Goal: Contribute content: Add original content to the website for others to see

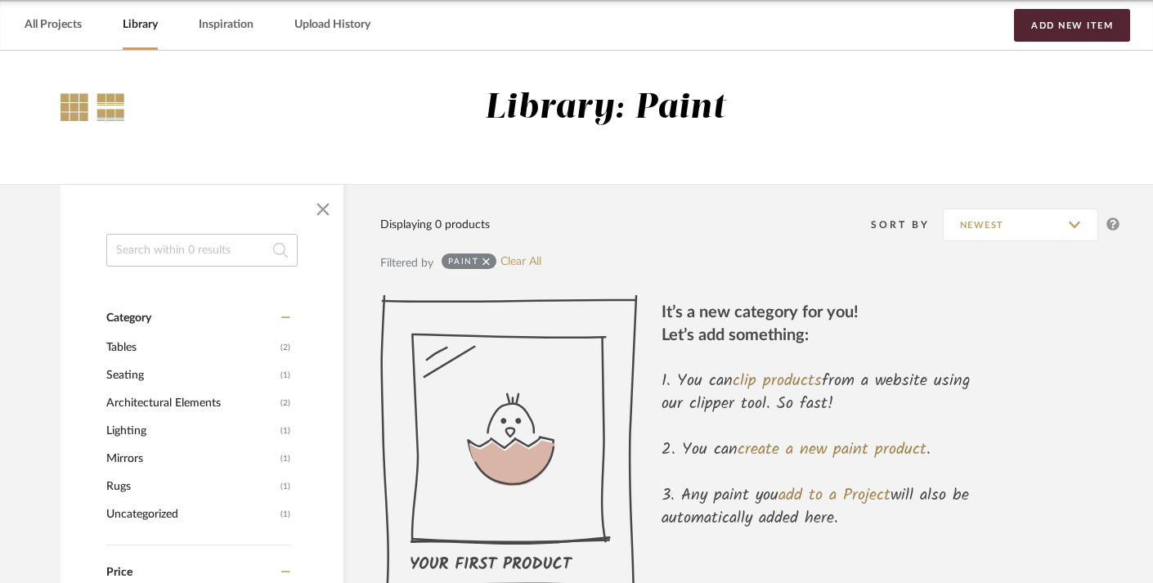
click at [70, 108] on div at bounding box center [75, 107] width 28 height 28
click at [172, 258] on input at bounding box center [201, 250] width 191 height 33
click at [211, 23] on link "Inspiration" at bounding box center [226, 25] width 55 height 22
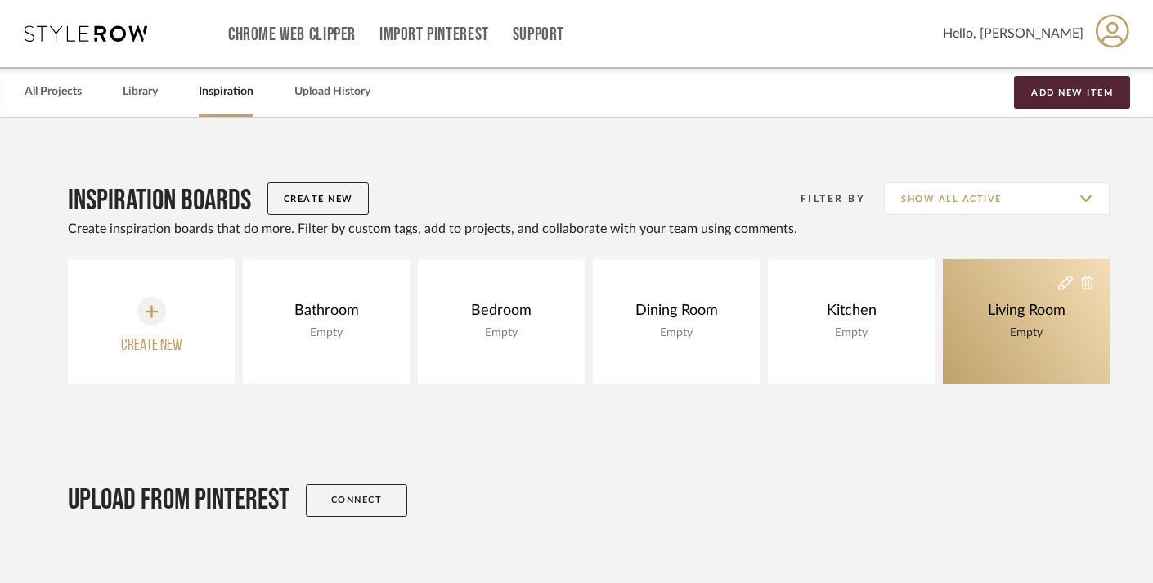
click at [1065, 328] on div "Empty" at bounding box center [1027, 333] width 86 height 18
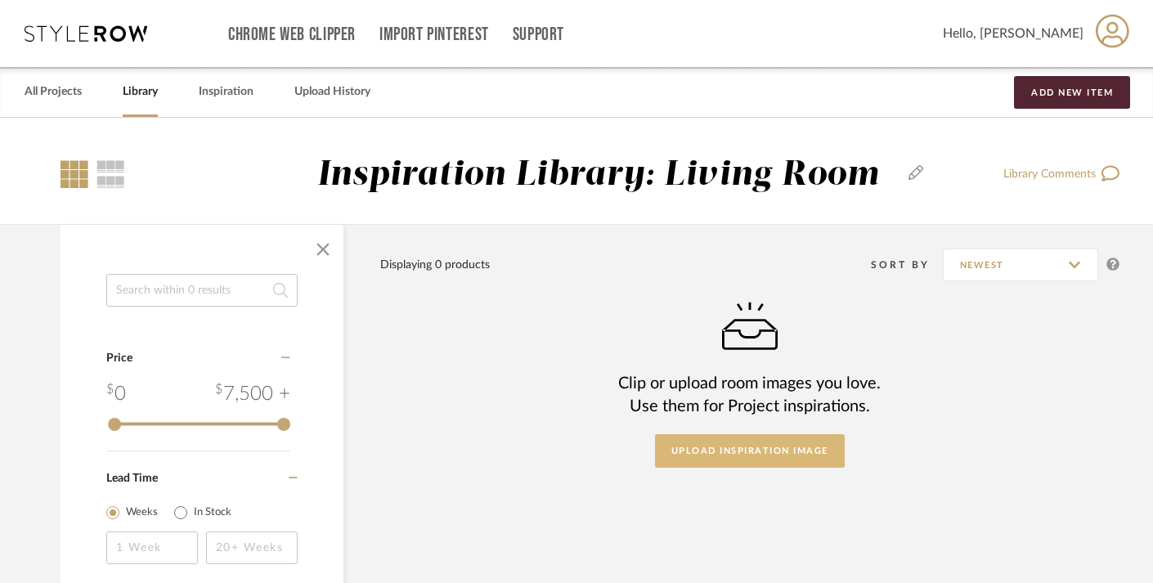
click at [782, 452] on button "Upload Inspiration Image" at bounding box center [750, 451] width 190 height 34
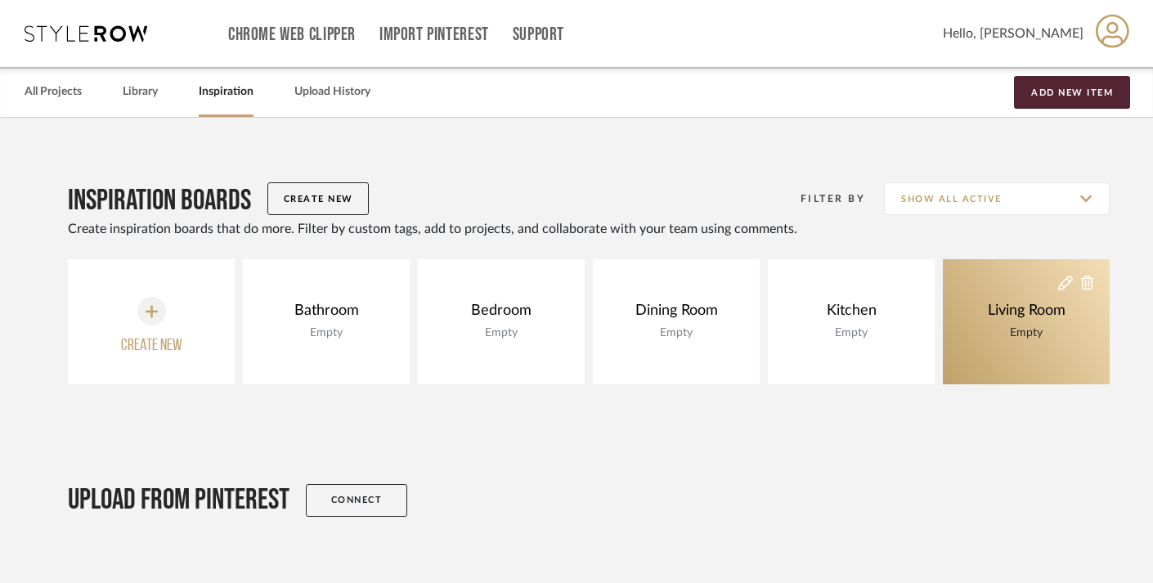
click at [990, 317] on div "Living Room" at bounding box center [1027, 311] width 86 height 18
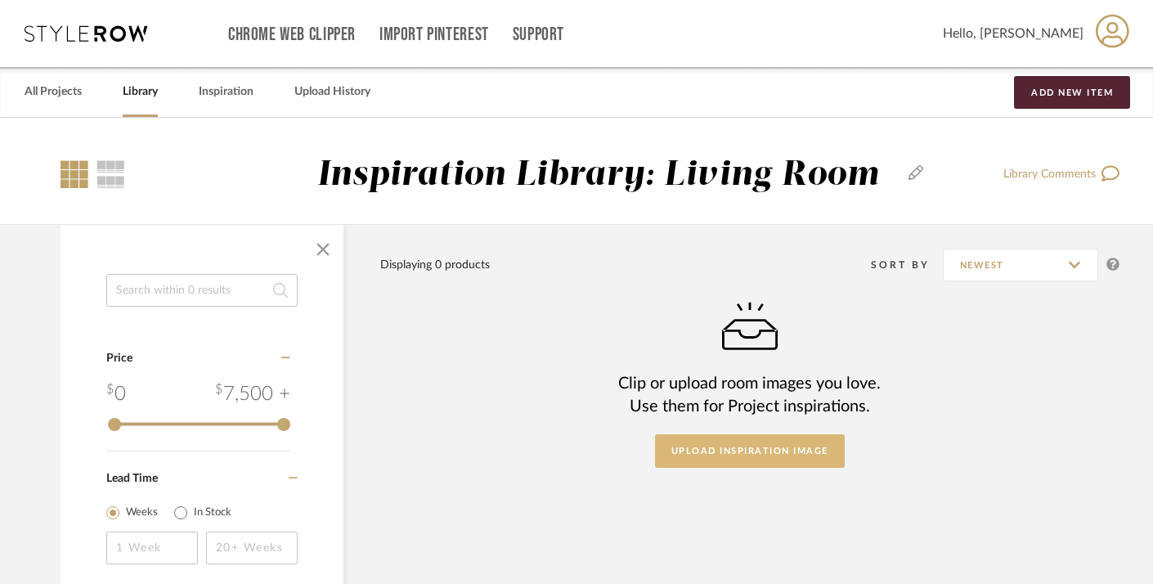
click at [793, 450] on button "Upload Inspiration Image" at bounding box center [750, 451] width 190 height 34
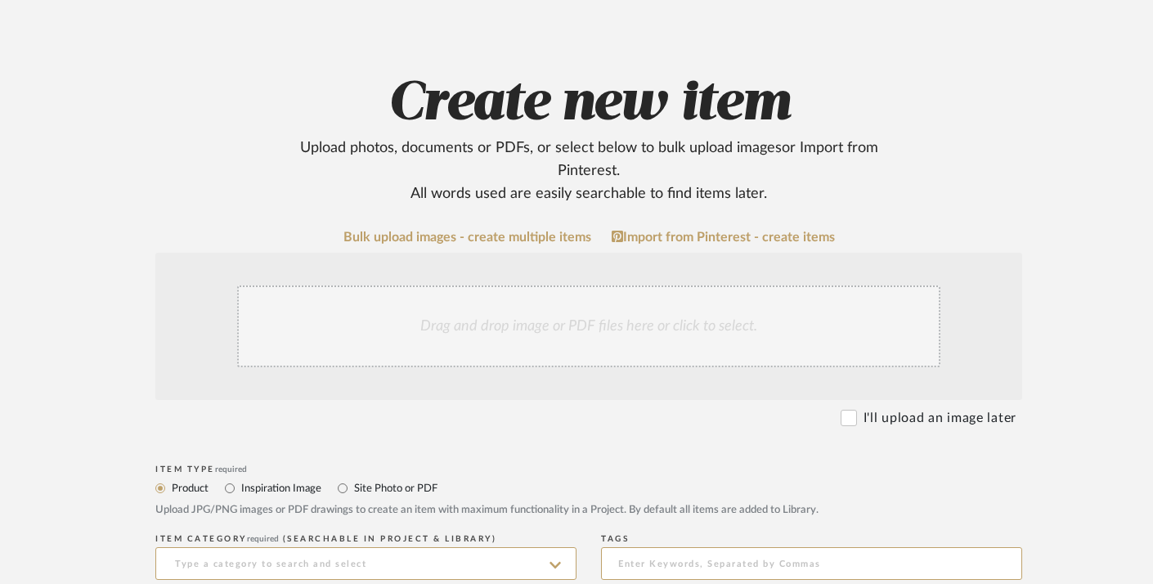
scroll to position [106, 0]
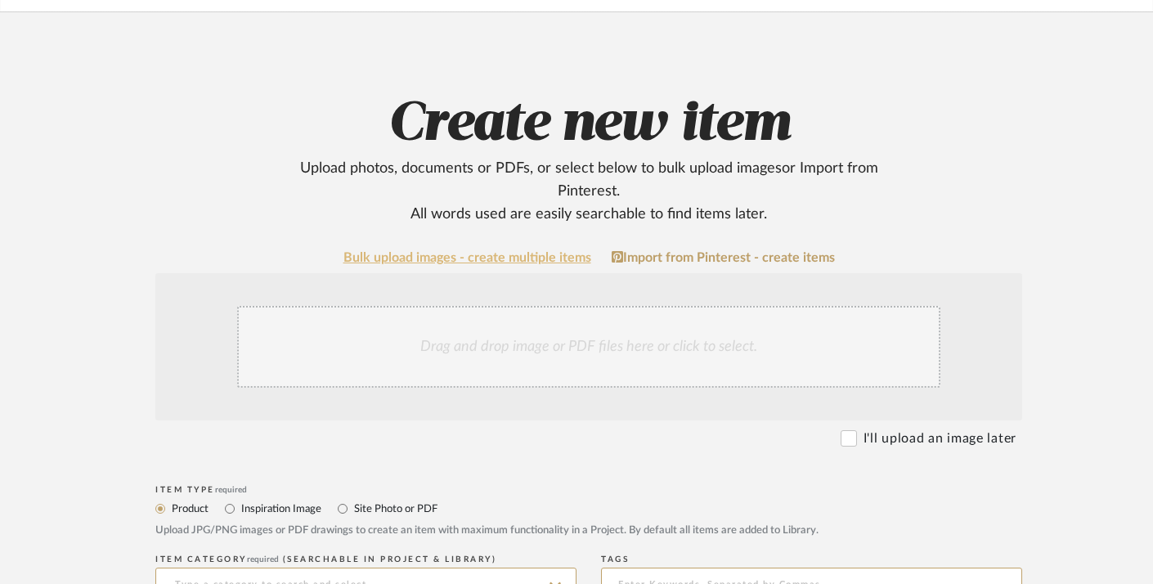
click at [492, 256] on link "Bulk upload images - create multiple items" at bounding box center [468, 258] width 248 height 14
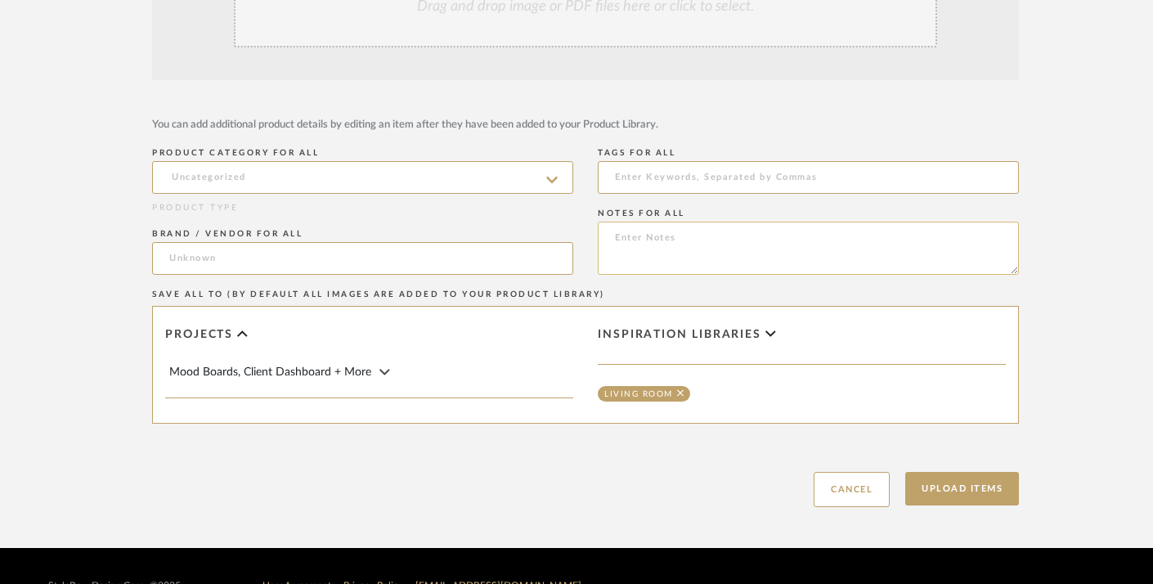
scroll to position [361, 8]
click at [694, 173] on input at bounding box center [803, 177] width 421 height 33
paste input "https://www.benjaminmoore.com/en-us/paint-colors/shared-list/65fc39c7-a2cd-4f3e…"
type input "https://www.benjaminmoore.com/en-us/paint-colors/shared-list/65fc39c7-a2cd-4f3e…"
click at [941, 485] on button "Upload Items" at bounding box center [958, 489] width 114 height 34
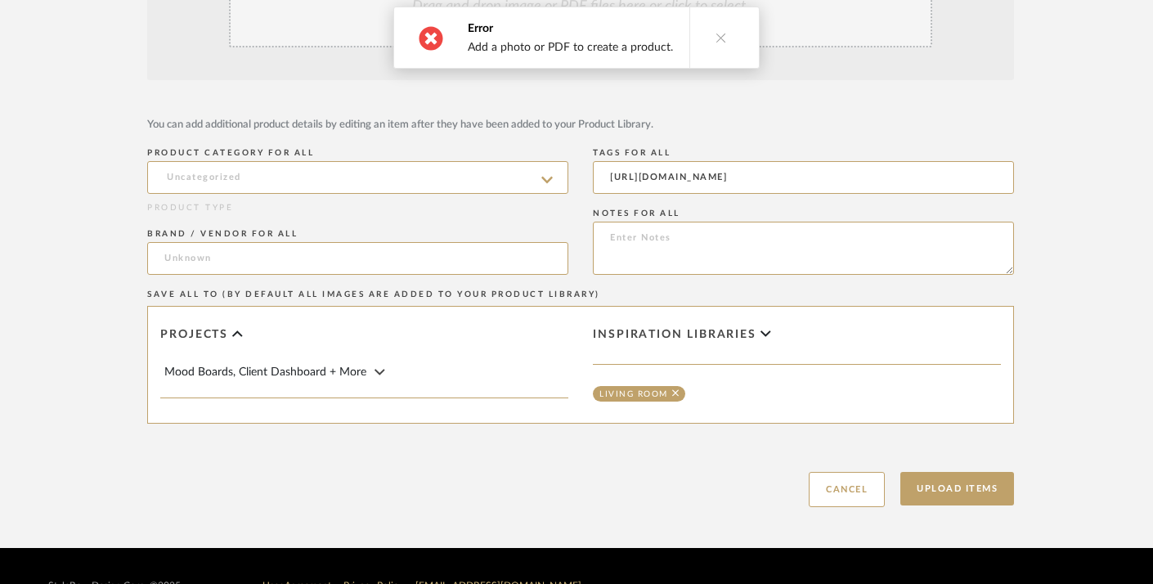
click at [716, 35] on icon at bounding box center [721, 37] width 11 height 11
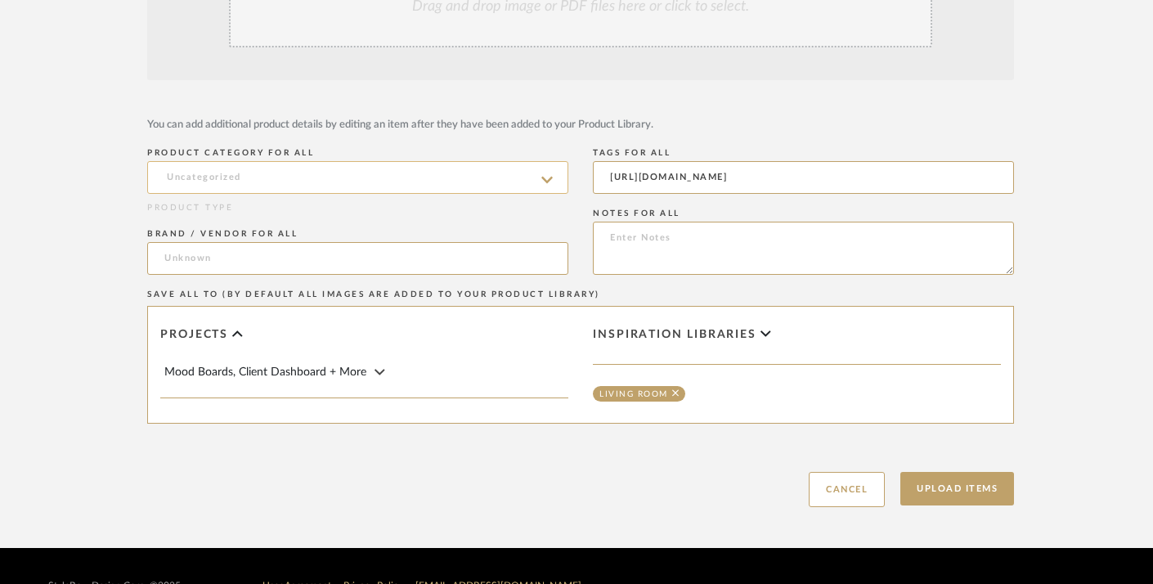
click at [409, 170] on input at bounding box center [357, 177] width 421 height 33
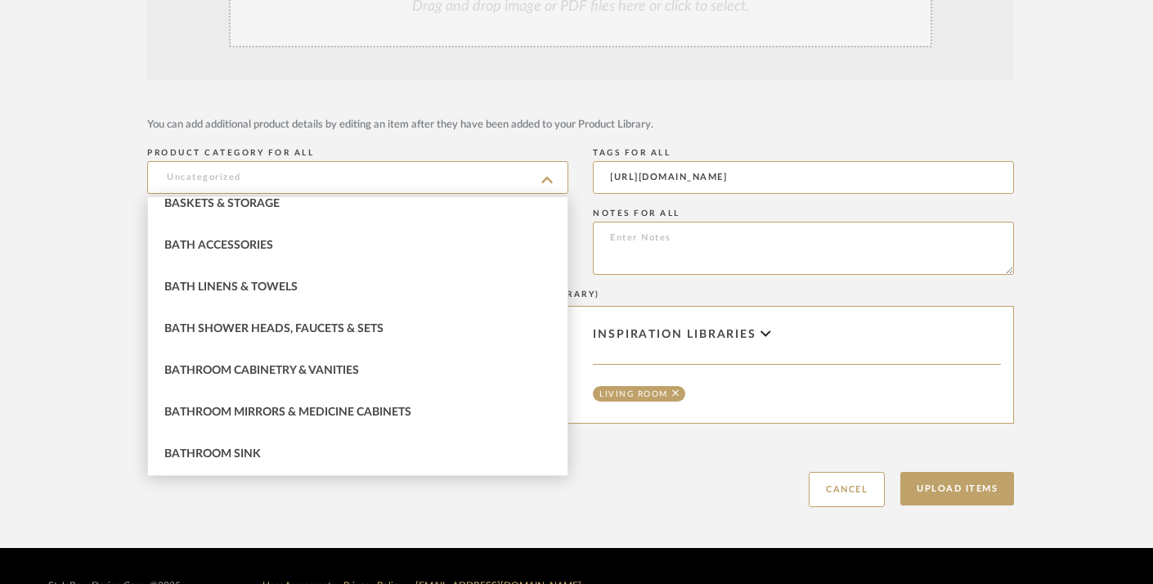
scroll to position [765, 0]
click at [425, 92] on form "Drag and drop image or PDF files here or click to select. You can add additiona…" at bounding box center [581, 220] width 1042 height 574
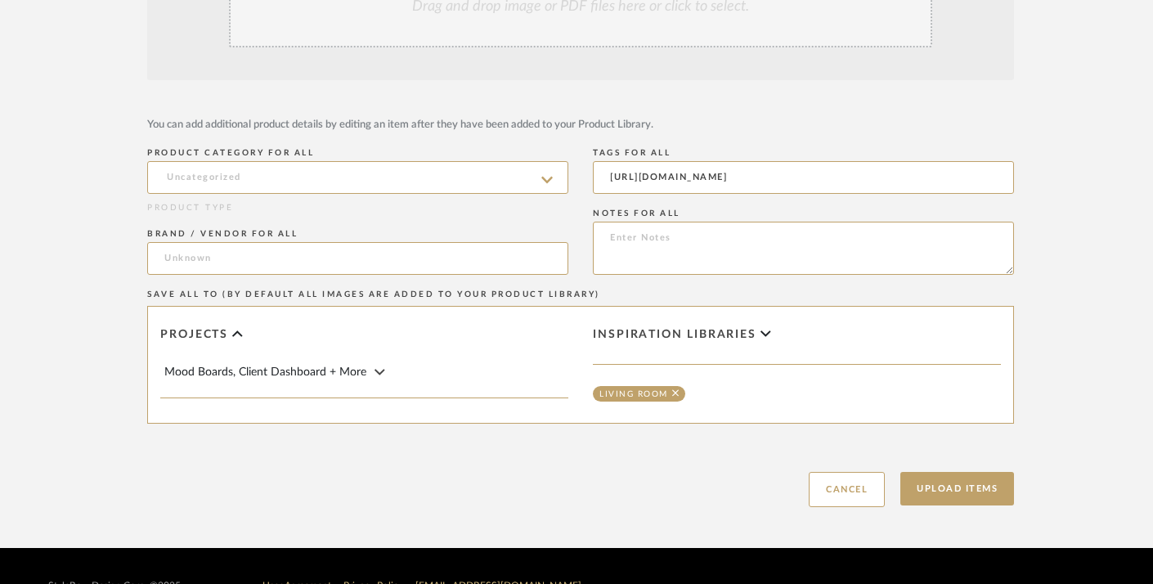
click at [729, 332] on span "Inspiration libraries" at bounding box center [675, 335] width 164 height 14
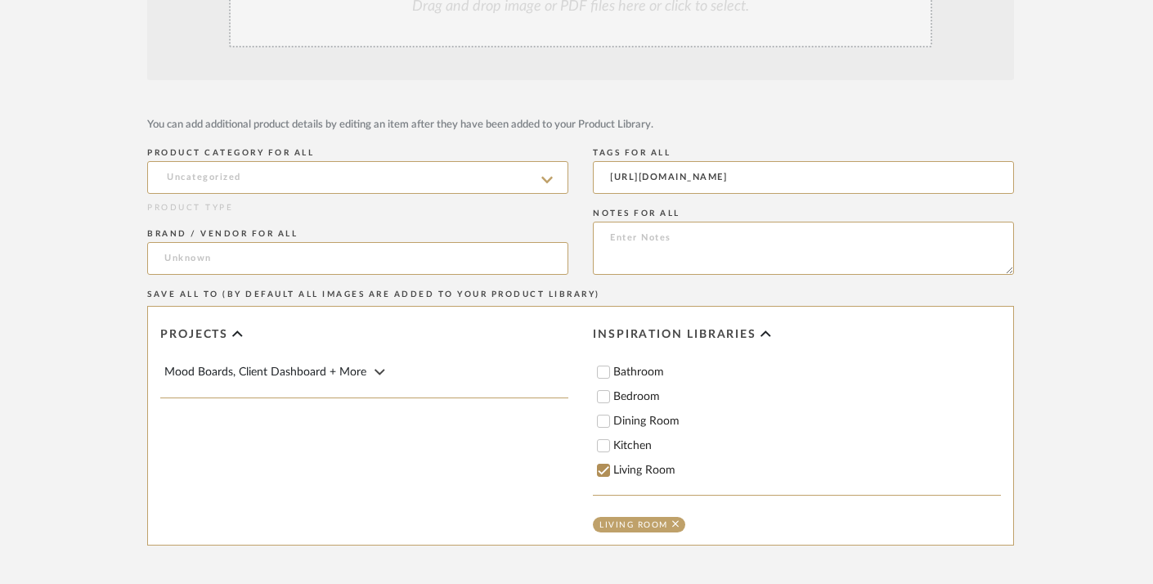
click at [739, 83] on form "Drag and drop image or PDF files here or click to select. You can add additiona…" at bounding box center [581, 281] width 1042 height 696
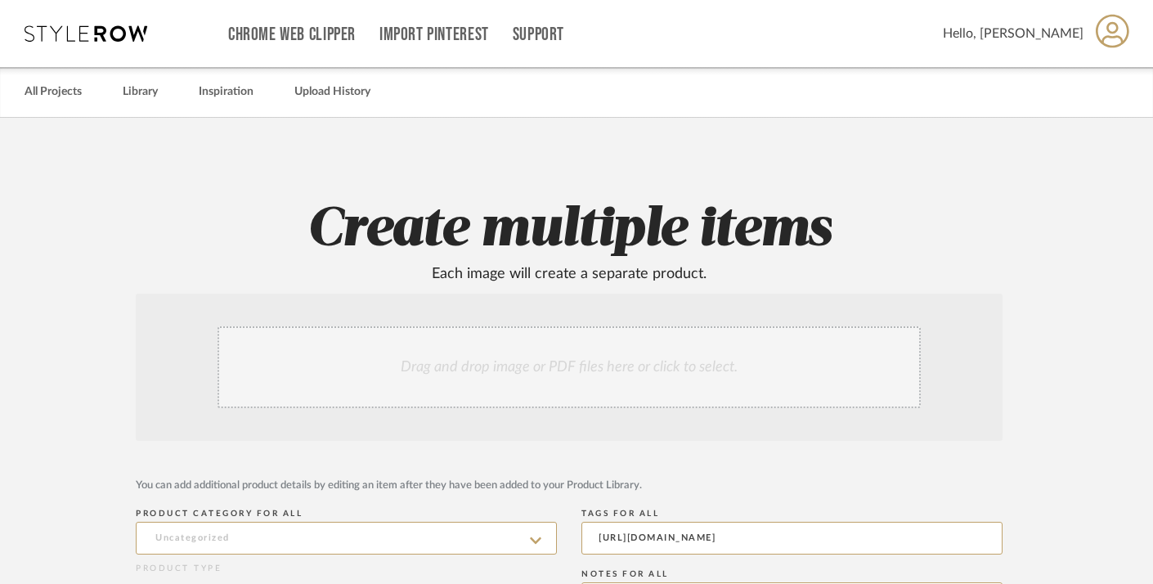
scroll to position [0, 20]
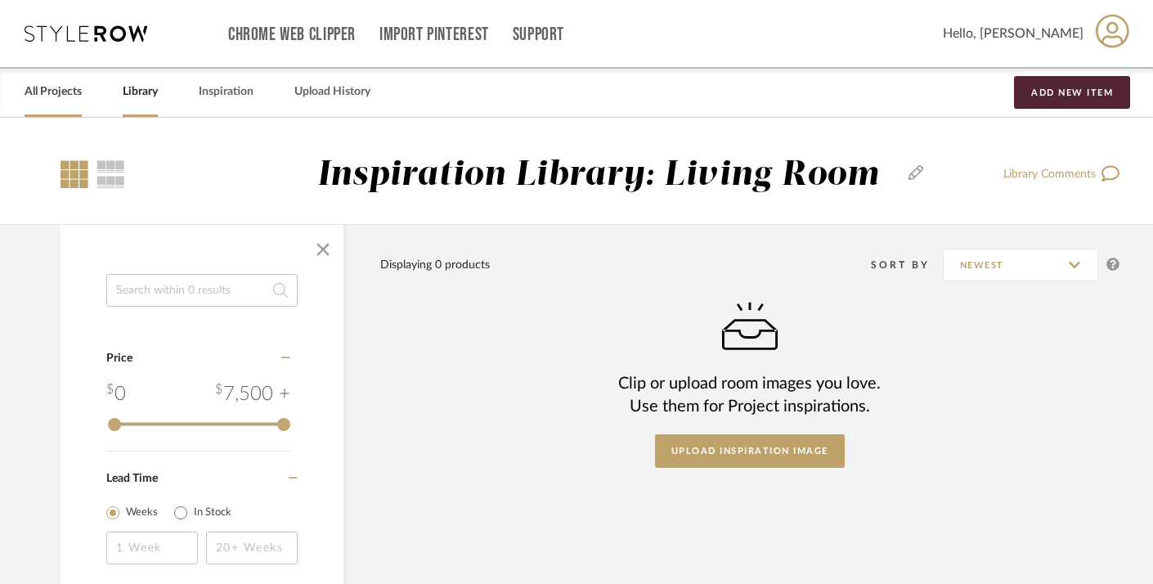
click at [61, 92] on link "All Projects" at bounding box center [53, 92] width 57 height 22
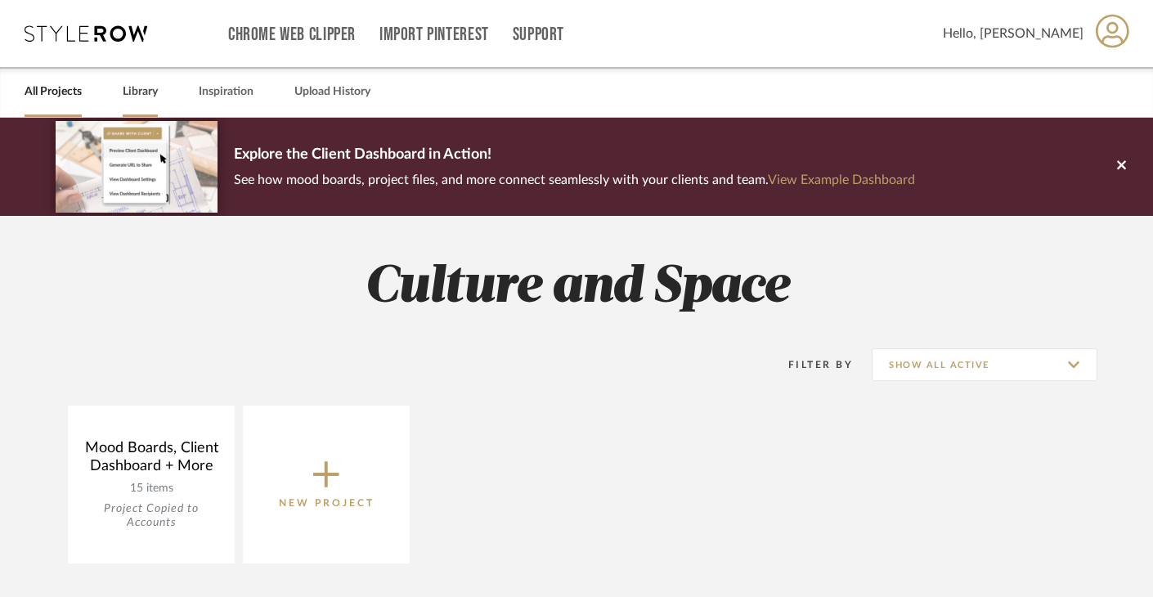
click at [146, 95] on link "Library" at bounding box center [140, 92] width 35 height 22
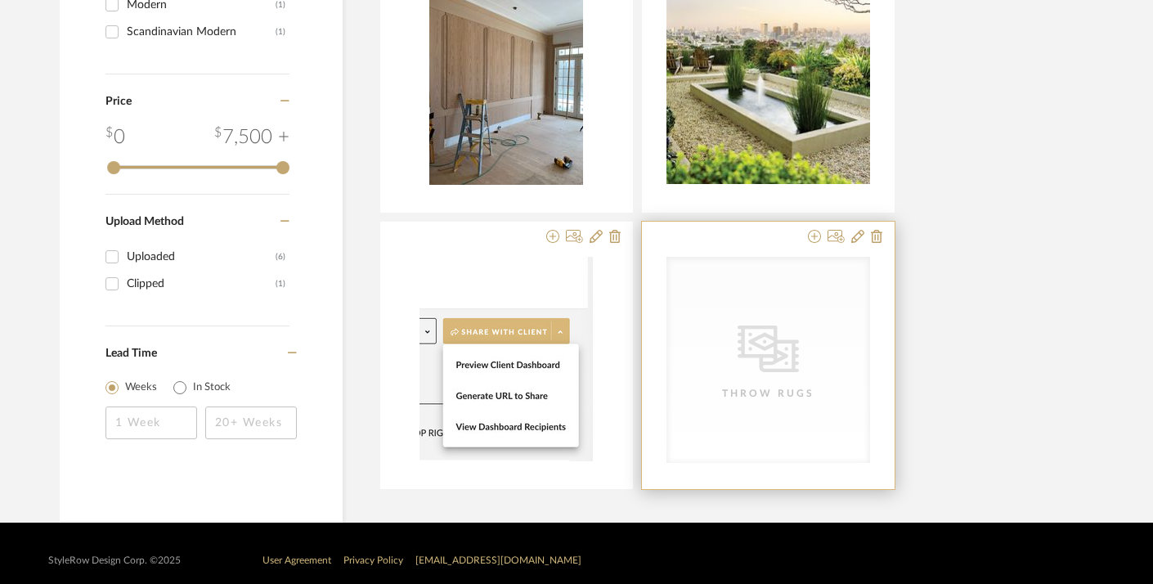
scroll to position [1205, 1]
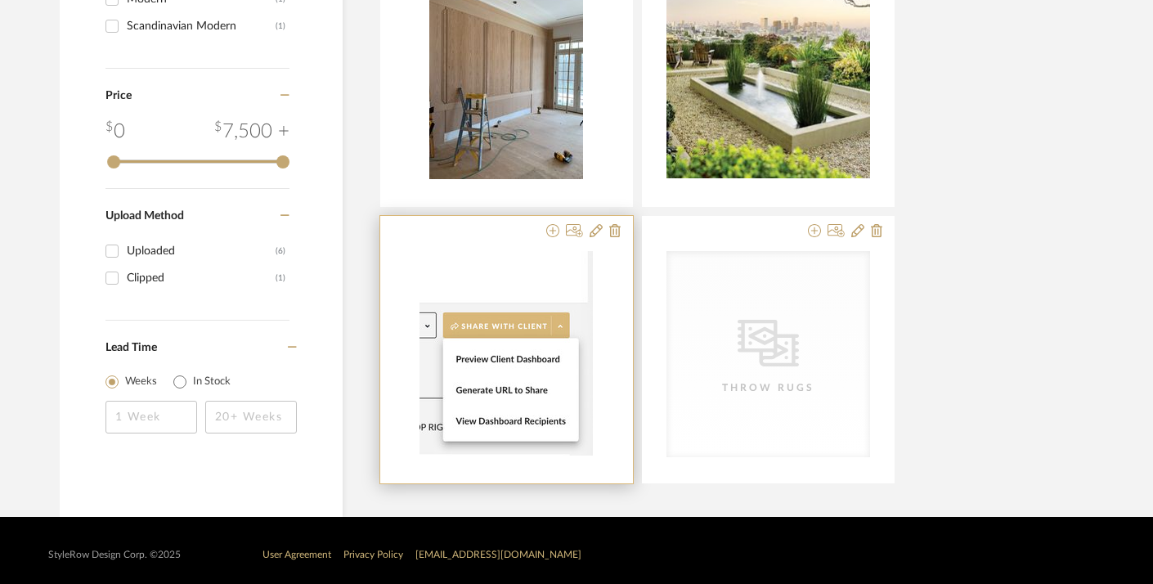
click at [519, 371] on img "0" at bounding box center [506, 353] width 173 height 204
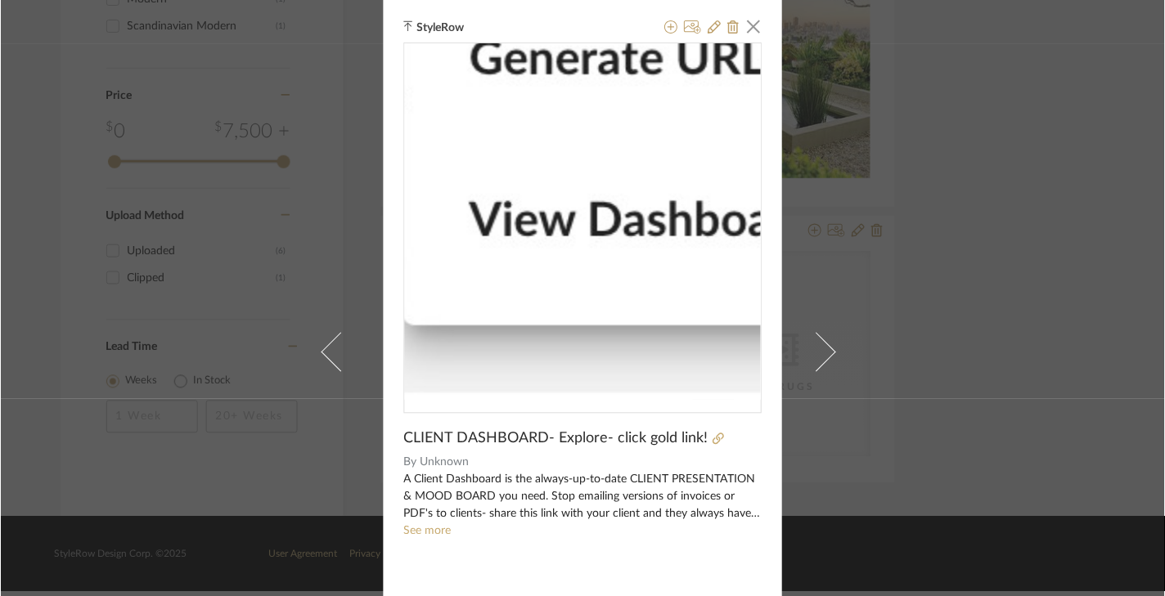
scroll to position [0, 0]
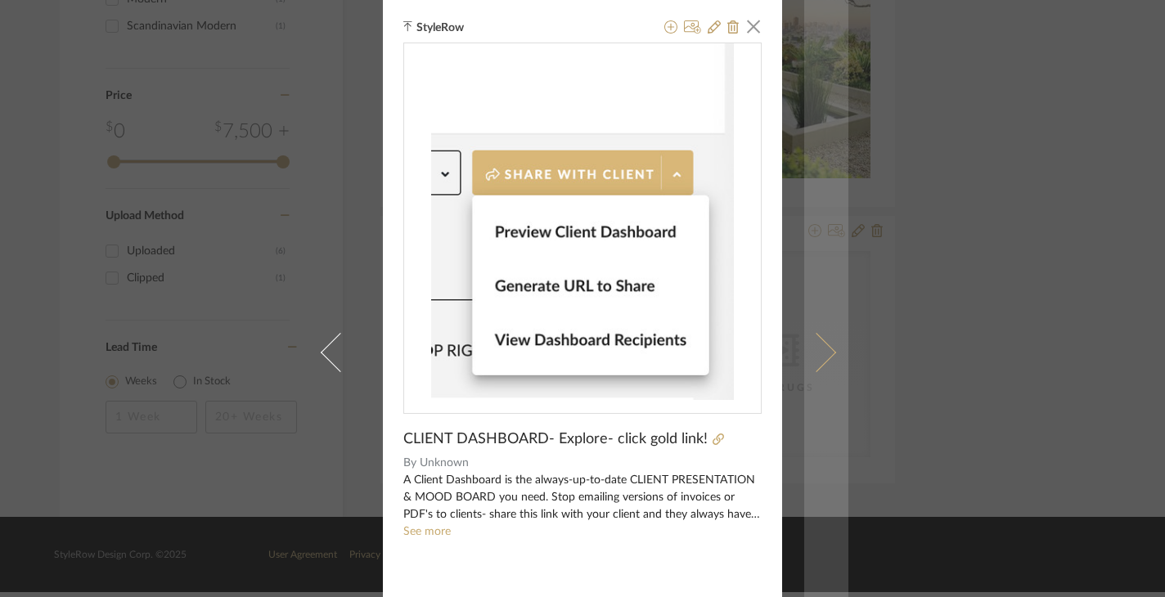
click at [815, 357] on span at bounding box center [816, 351] width 39 height 39
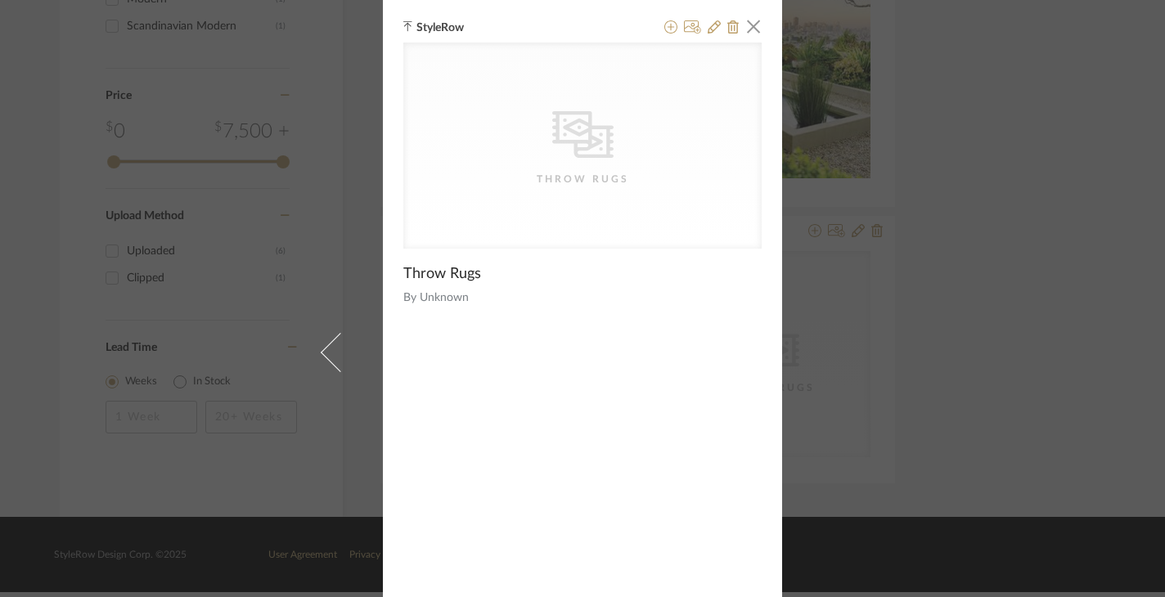
click at [564, 130] on icon at bounding box center [582, 134] width 61 height 47
click at [690, 27] on icon at bounding box center [692, 26] width 17 height 13
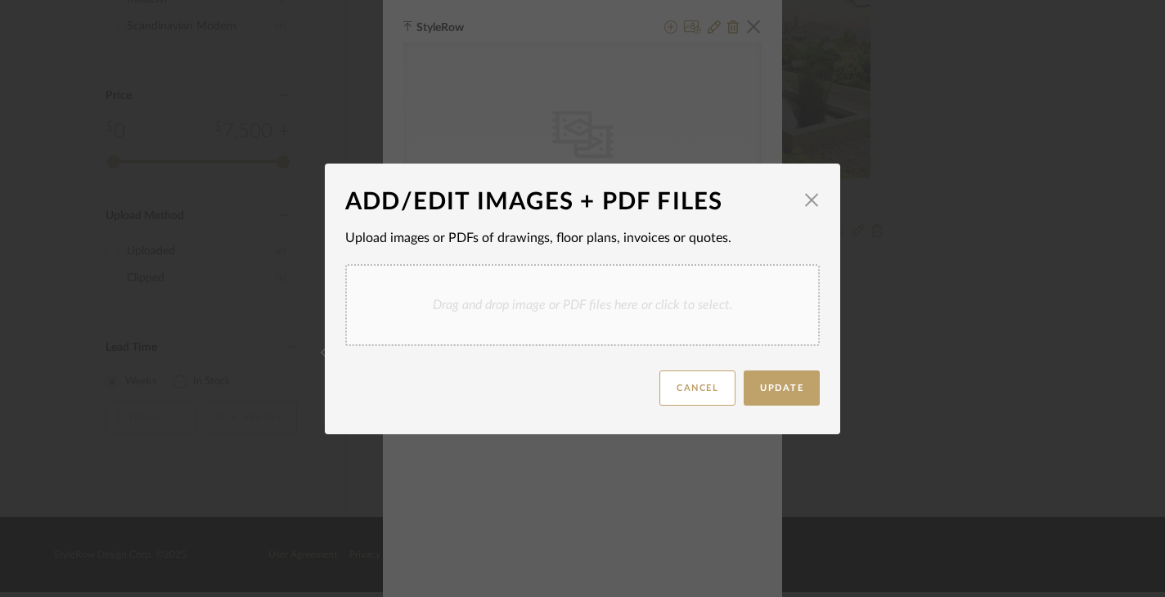
click at [515, 314] on div "Drag and drop image or PDF files here or click to select." at bounding box center [582, 305] width 474 height 82
click at [809, 206] on span "button" at bounding box center [811, 199] width 33 height 33
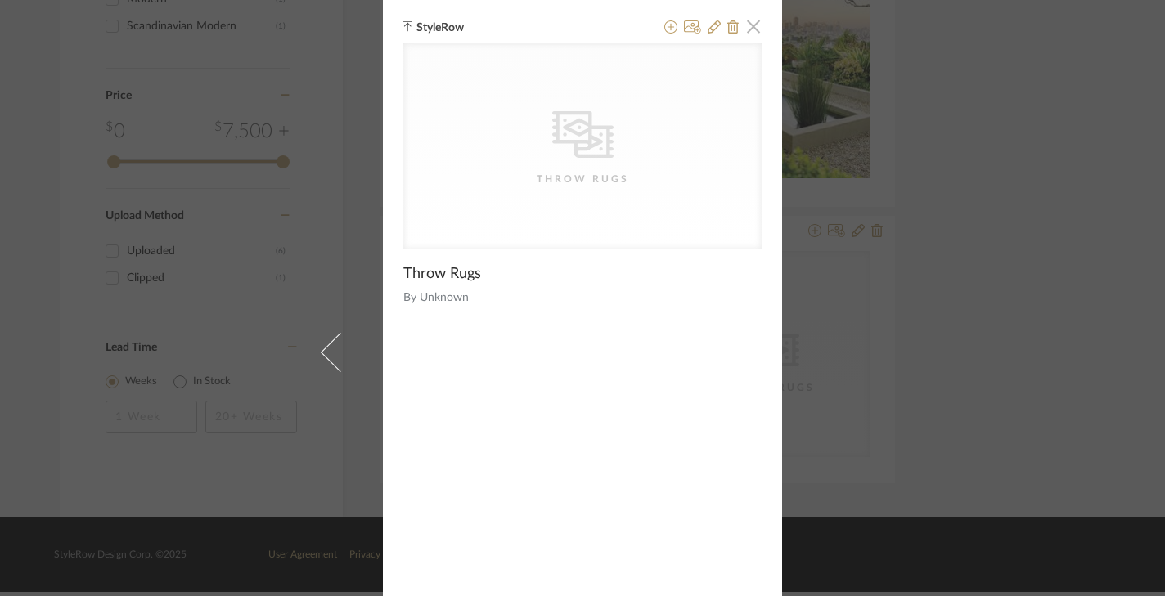
click at [750, 27] on span "button" at bounding box center [753, 26] width 33 height 33
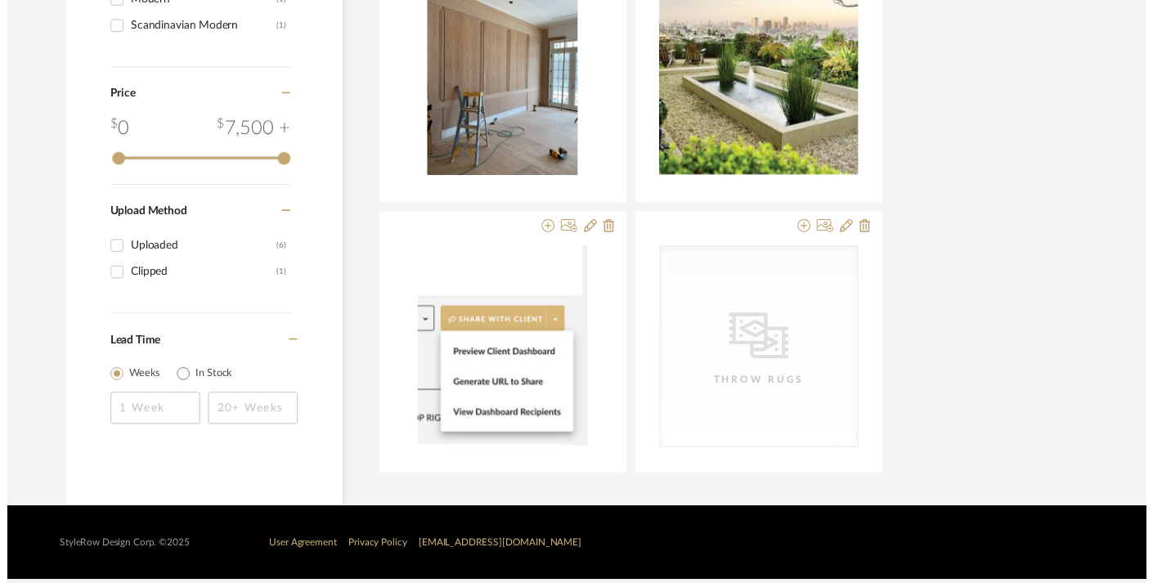
scroll to position [1205, 1]
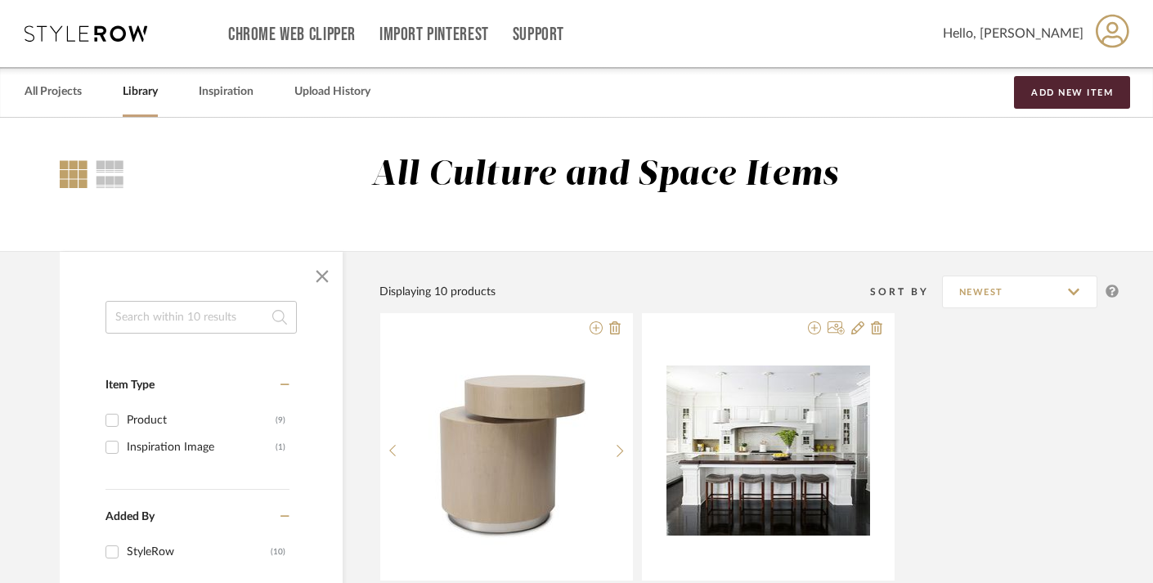
scroll to position [0, 1]
click at [74, 166] on div at bounding box center [74, 174] width 28 height 28
click at [1091, 102] on button "Add New Item" at bounding box center [1072, 92] width 116 height 33
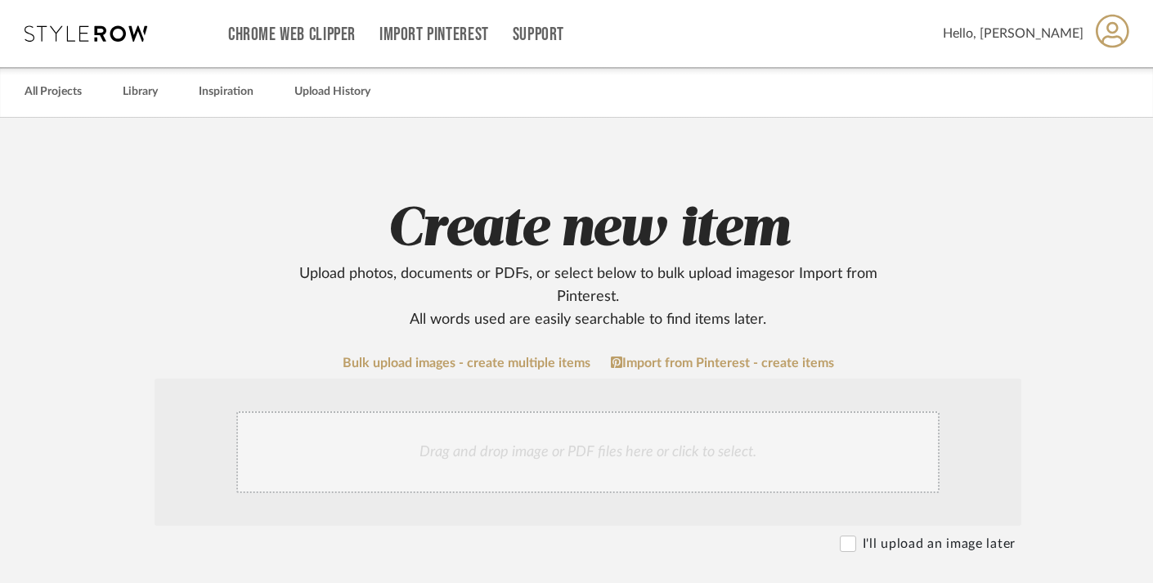
click at [946, 199] on h2 "Create new item Upload photos, documents or PDFs, or select below to bulk uploa…" at bounding box center [588, 264] width 1042 height 134
click at [548, 452] on div "Drag and drop image or PDF files here or click to select." at bounding box center [587, 452] width 703 height 82
click at [1040, 360] on div "Bulk upload images - create multiple items Import from Pinterest - create items" at bounding box center [588, 363] width 1042 height 15
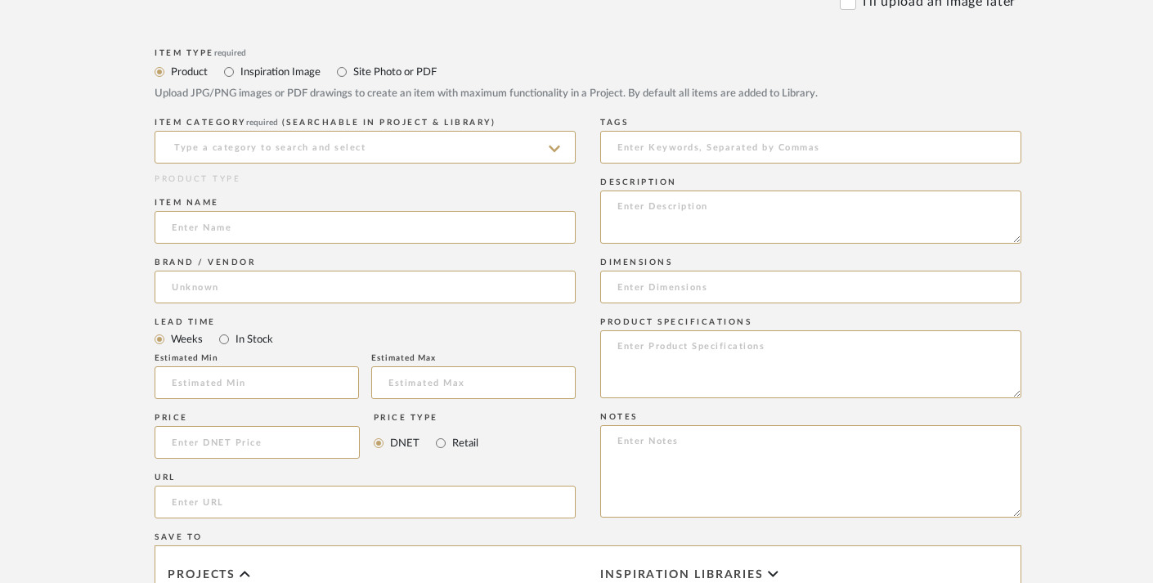
scroll to position [717, 1]
click at [256, 146] on input at bounding box center [365, 146] width 421 height 33
drag, startPoint x: 569, startPoint y: 226, endPoint x: 567, endPoint y: 241, distance: 15.7
click at [558, 142] on icon at bounding box center [554, 148] width 11 height 13
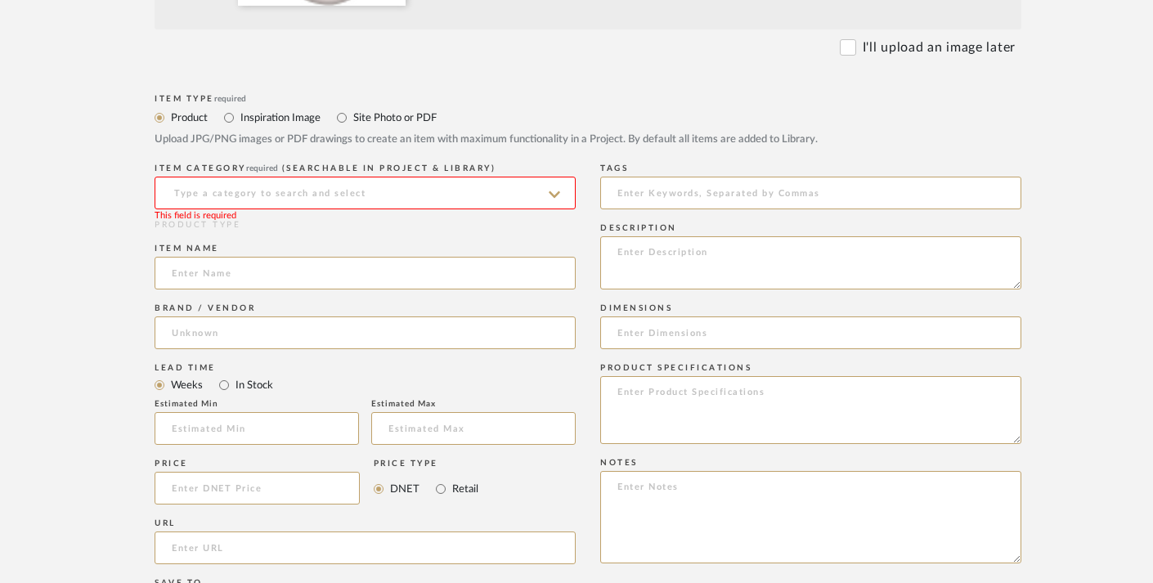
scroll to position [675, 1]
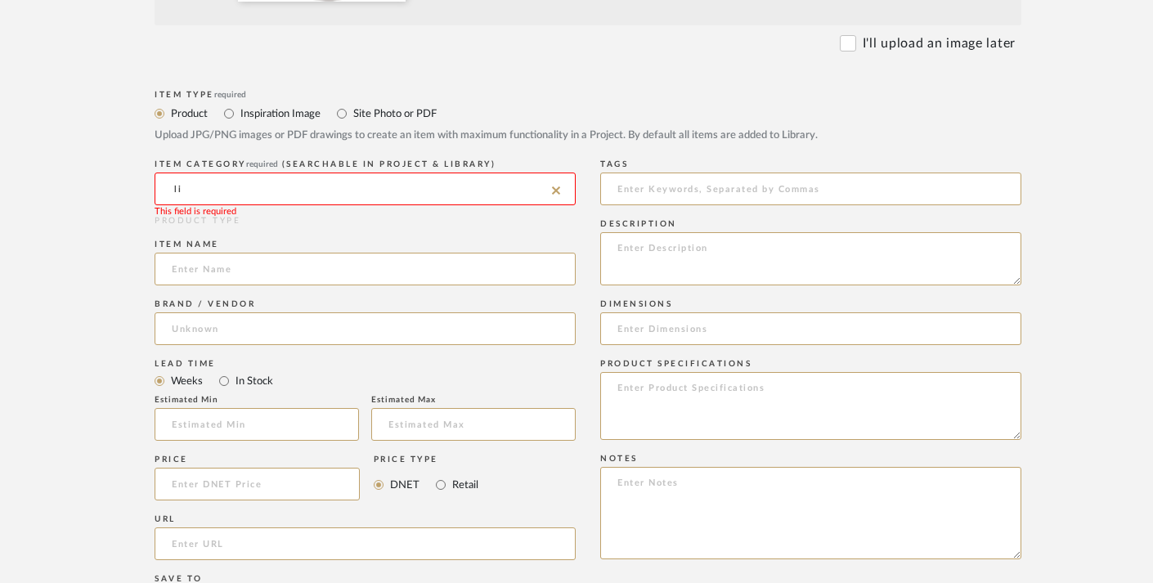
type input "l"
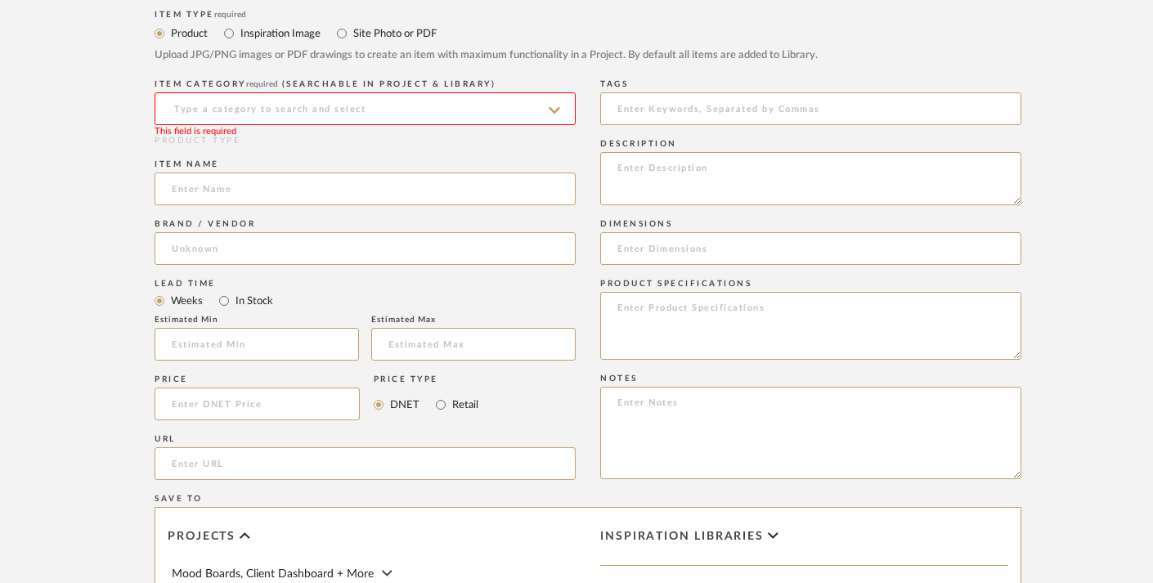
scroll to position [757, 1]
click at [1075, 200] on form "Bulk upload images - create multiple items Import from Pinterest - create items…" at bounding box center [588, 154] width 1042 height 1110
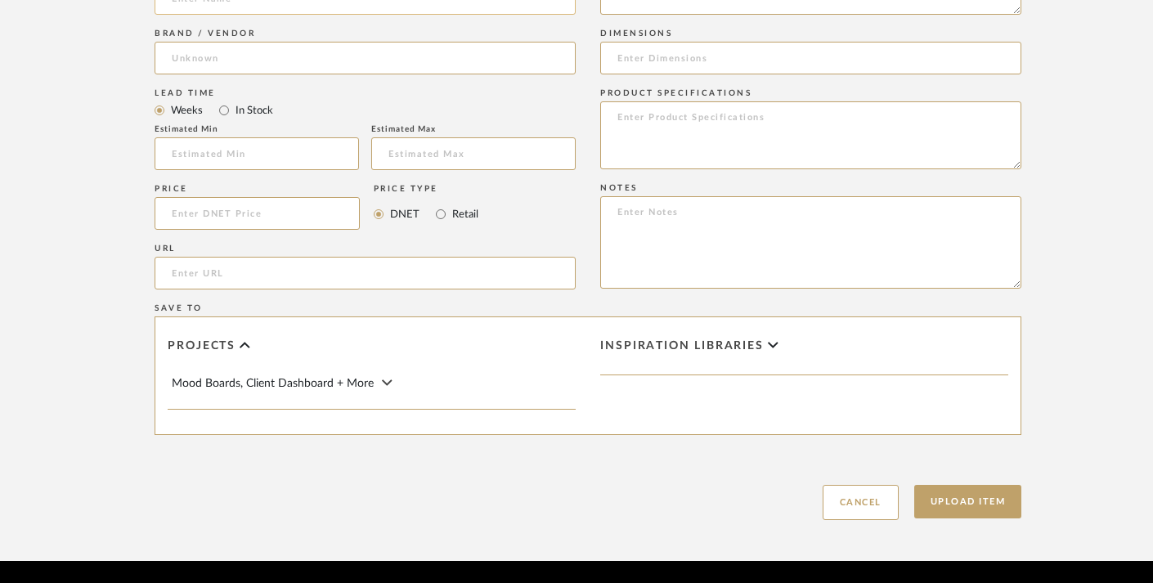
scroll to position [952, 1]
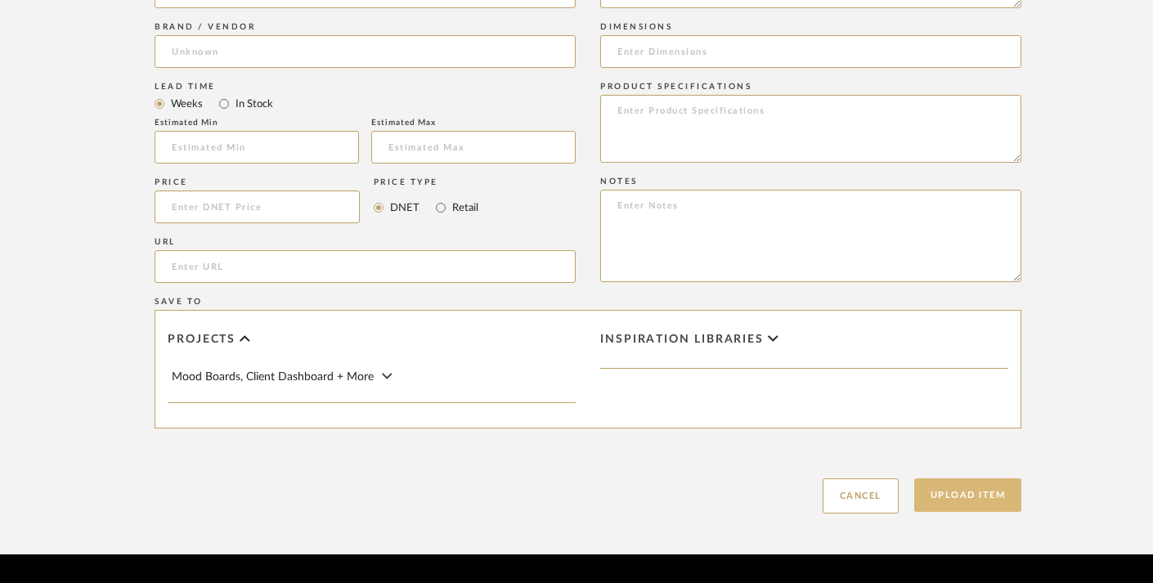
click at [938, 497] on button "Upload Item" at bounding box center [968, 495] width 108 height 34
click at [937, 497] on button "Upload Item" at bounding box center [968, 495] width 108 height 34
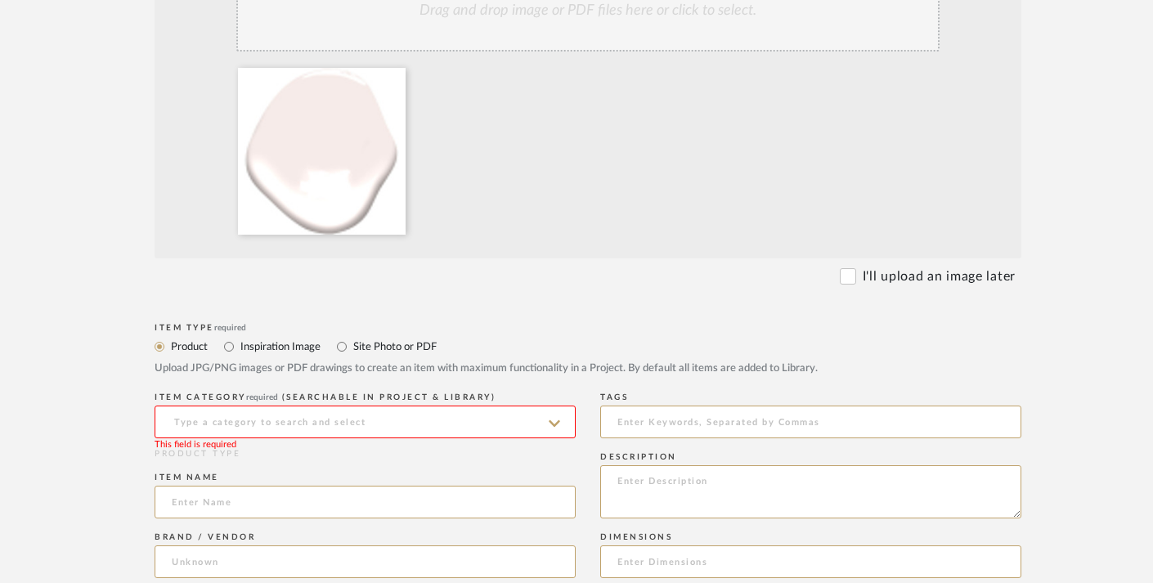
scroll to position [426, 1]
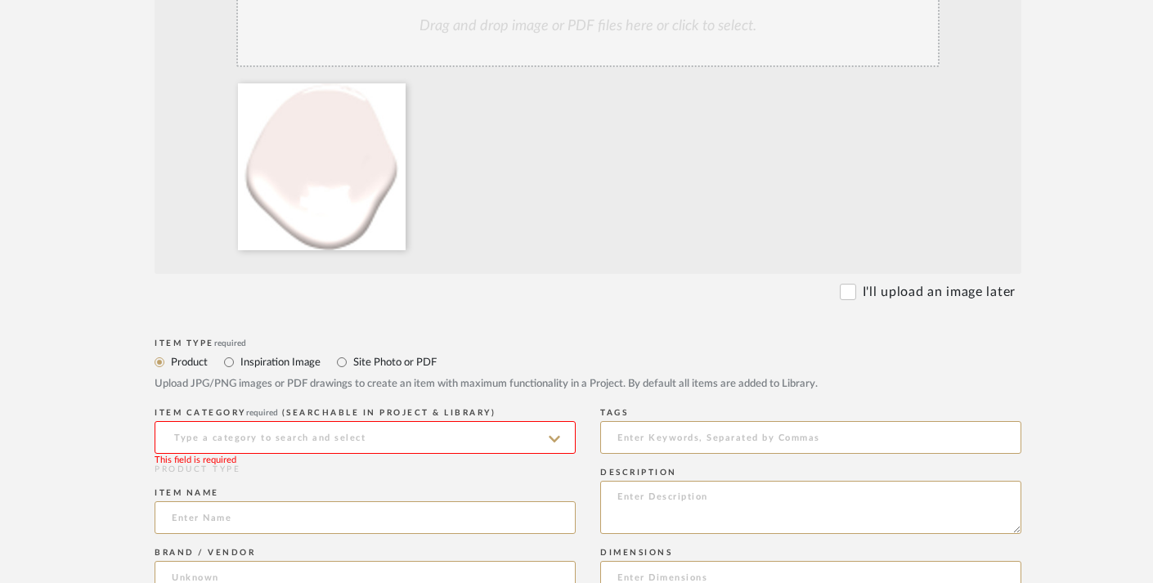
click at [468, 438] on input at bounding box center [365, 437] width 421 height 33
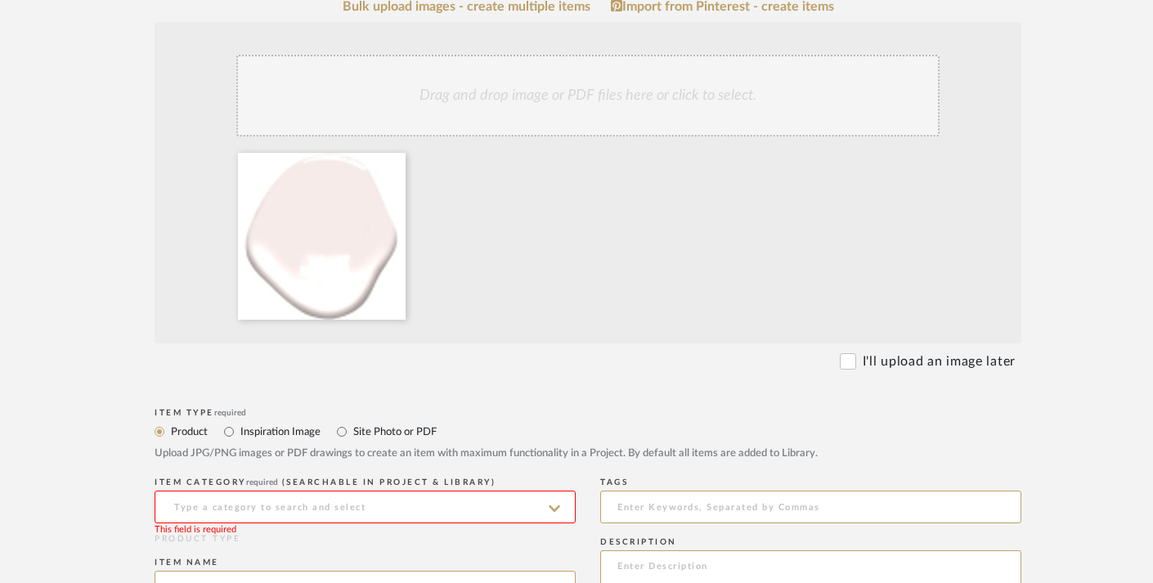
scroll to position [353, 1]
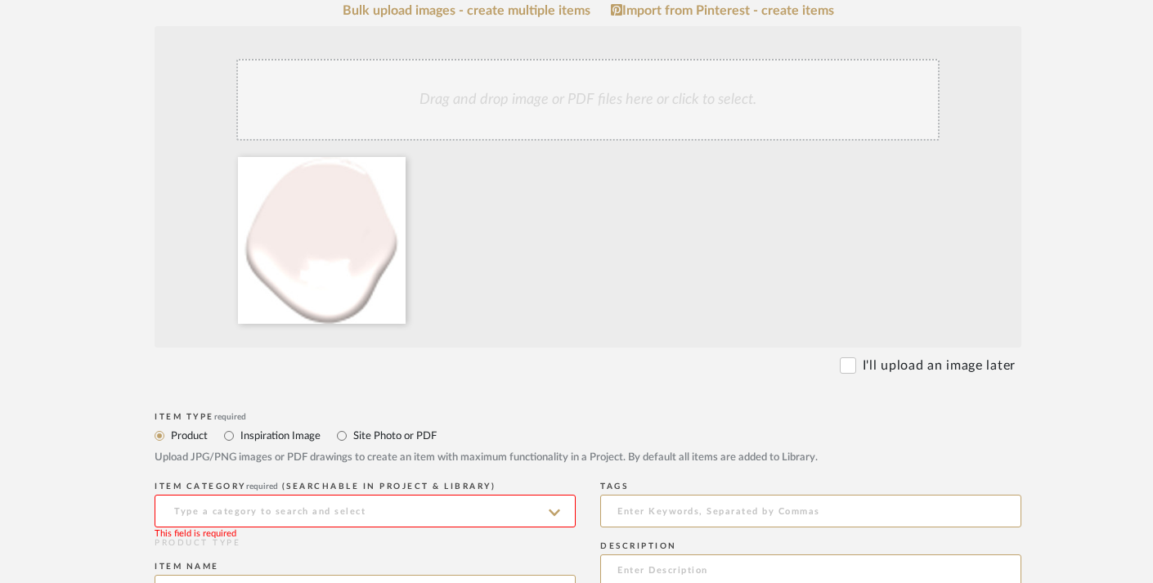
click at [553, 509] on icon at bounding box center [554, 512] width 11 height 13
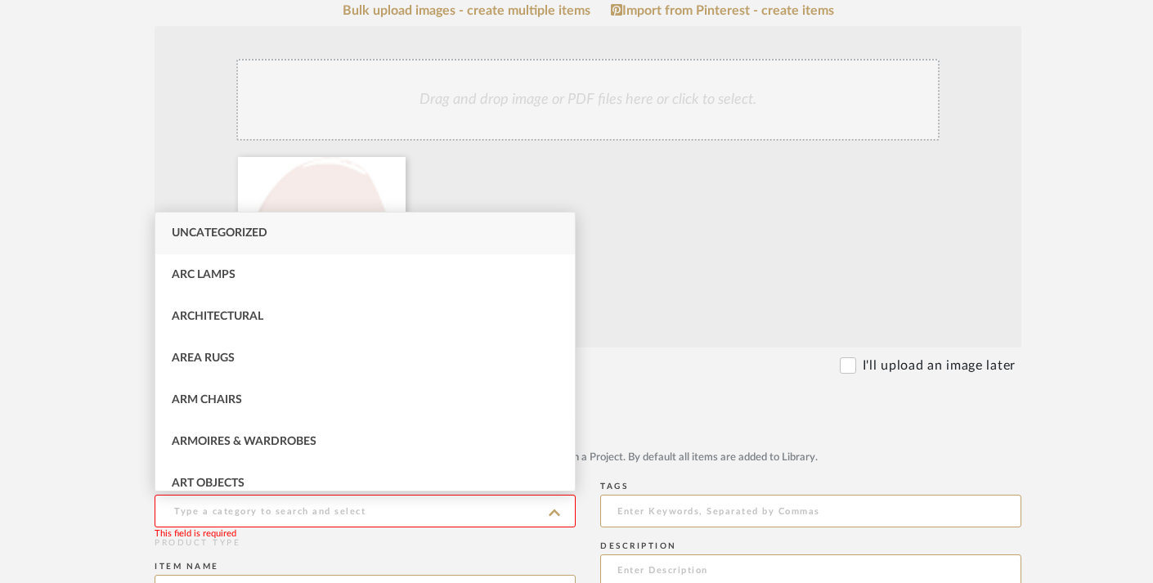
click at [452, 228] on div "Uncategorized" at bounding box center [365, 234] width 420 height 42
type input "Uncategorized"
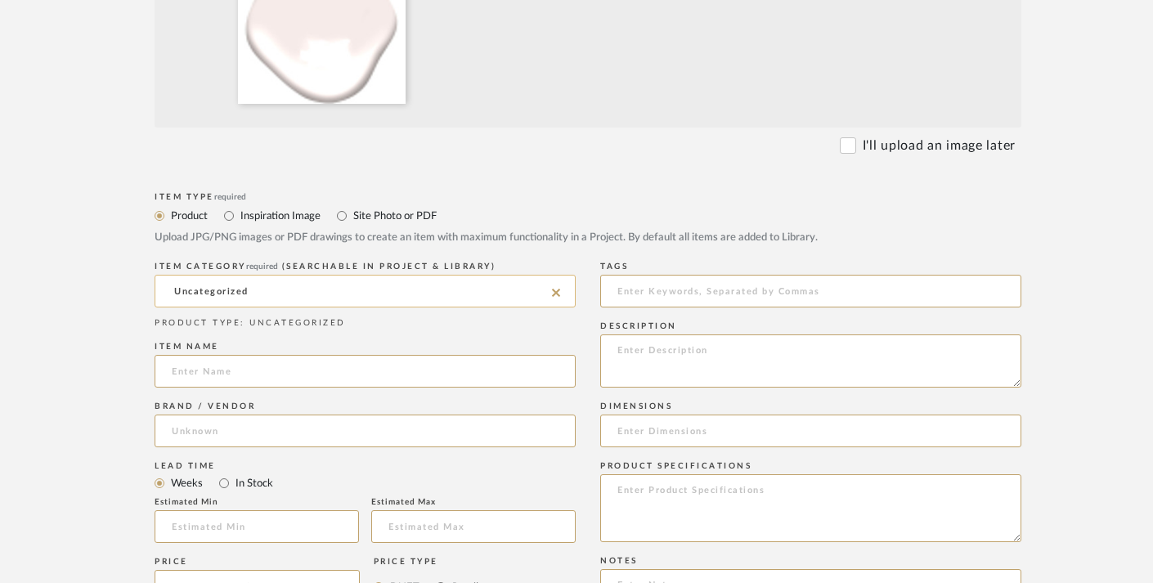
scroll to position [582, 1]
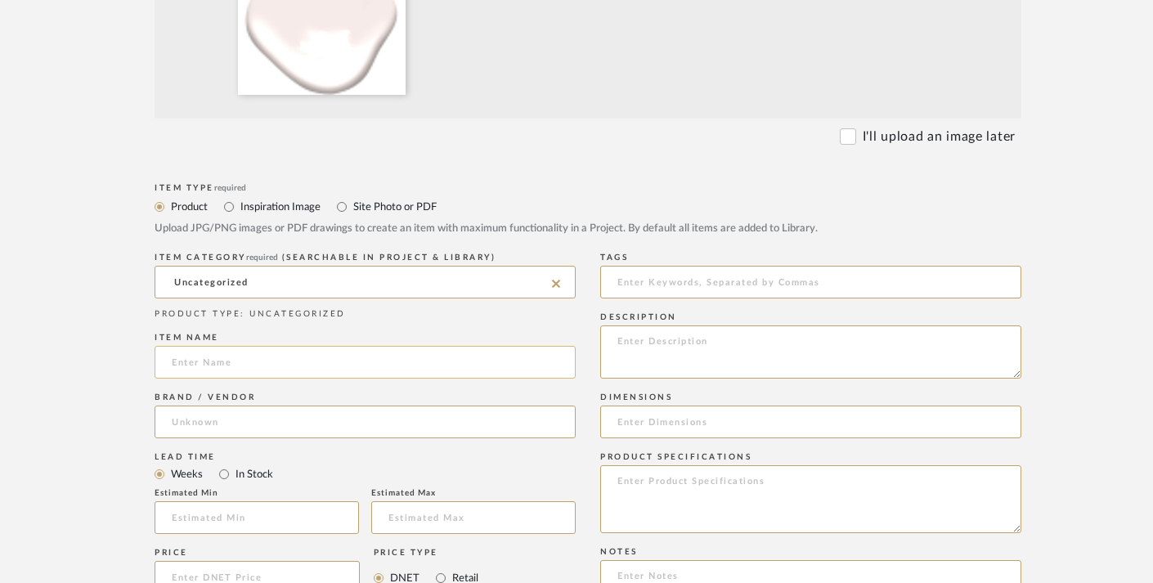
click at [496, 364] on input at bounding box center [365, 362] width 421 height 33
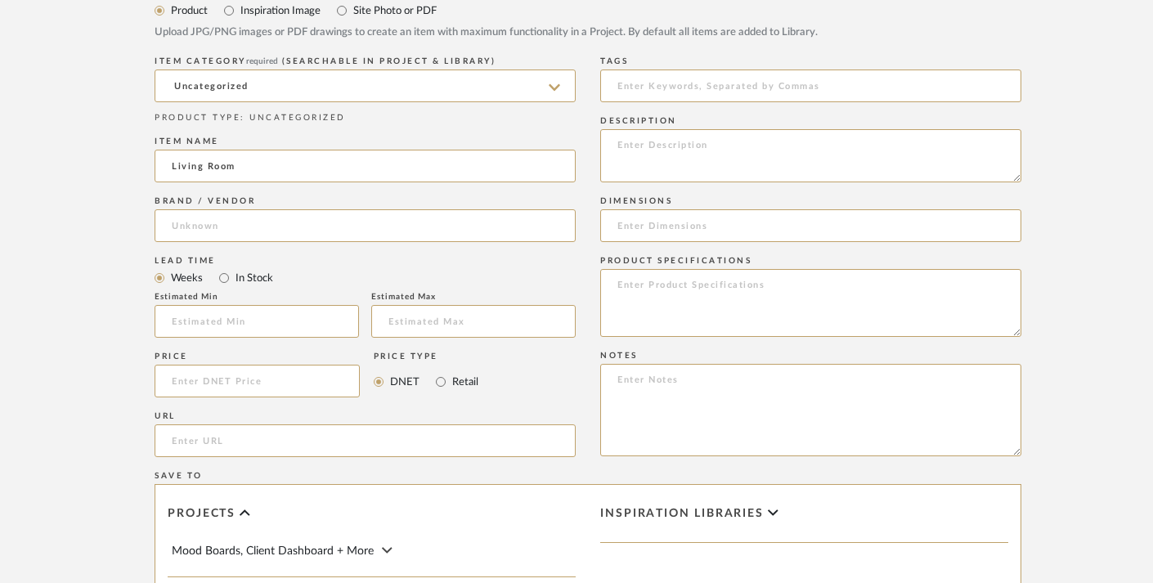
scroll to position [796, 0]
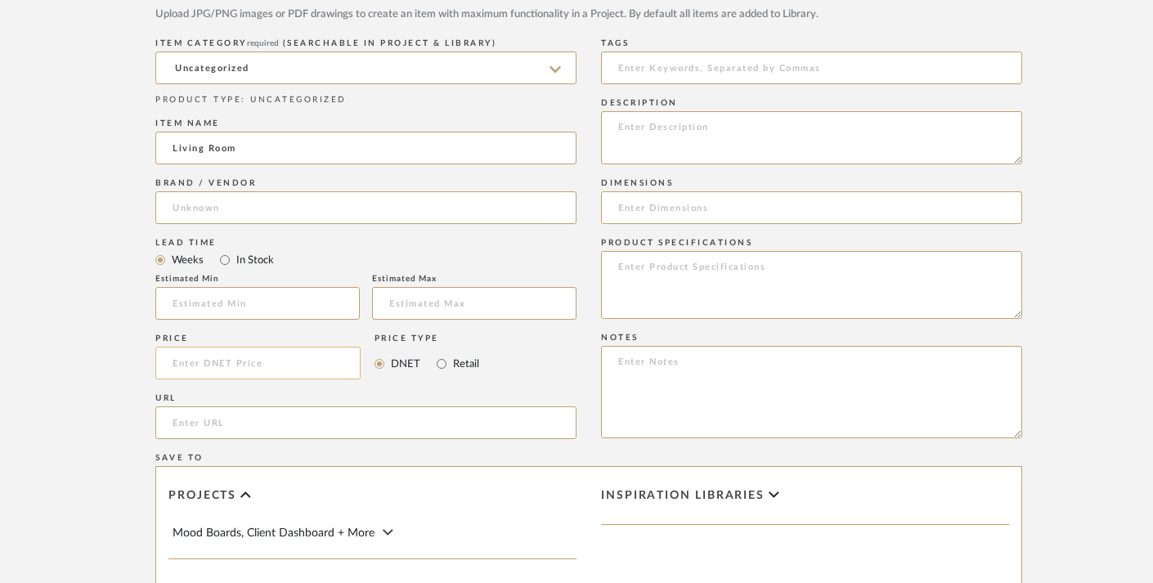
type input "Living Room"
click at [235, 370] on input at bounding box center [257, 363] width 205 height 33
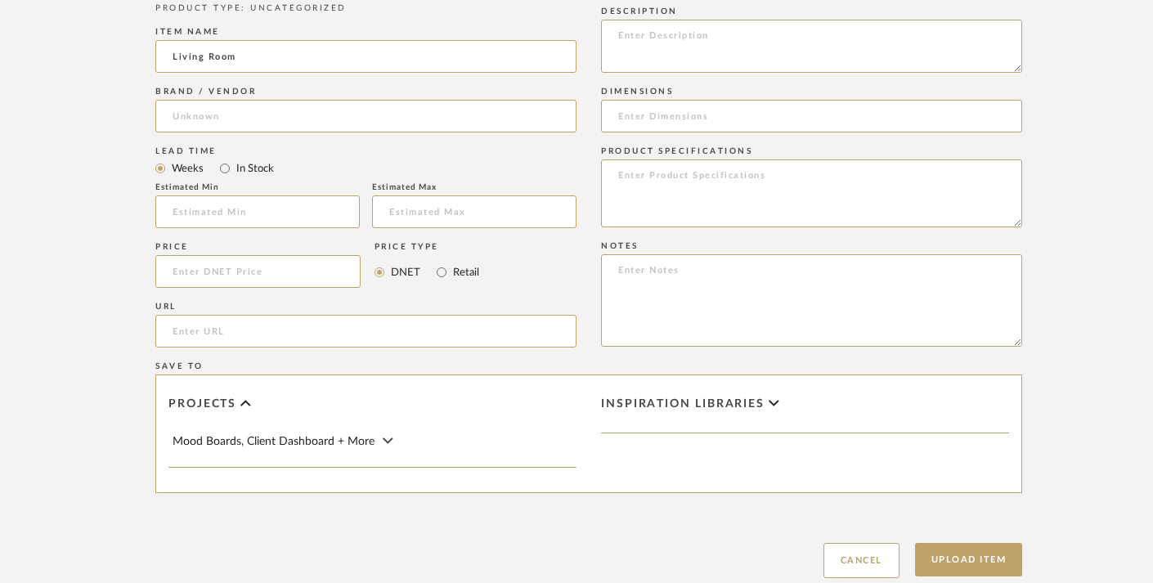
scroll to position [890, 0]
click at [357, 442] on span "Mood Boards, Client Dashboard + More" at bounding box center [274, 439] width 202 height 11
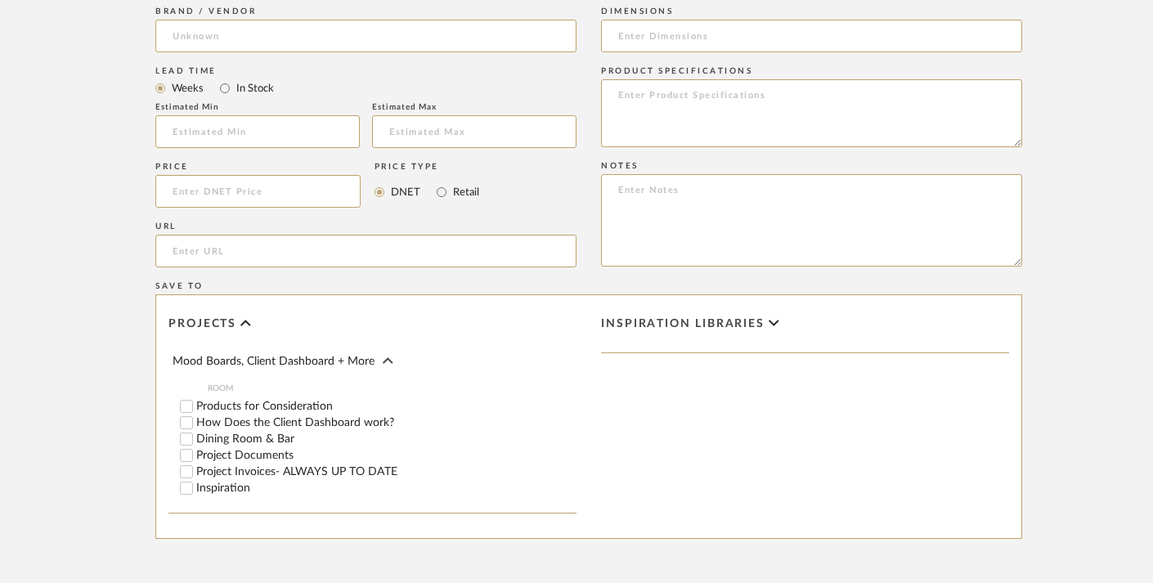
scroll to position [968, 0]
click at [244, 455] on label "Project Documents" at bounding box center [386, 454] width 380 height 11
click at [195, 455] on input "Project Documents" at bounding box center [186, 455] width 16 height 16
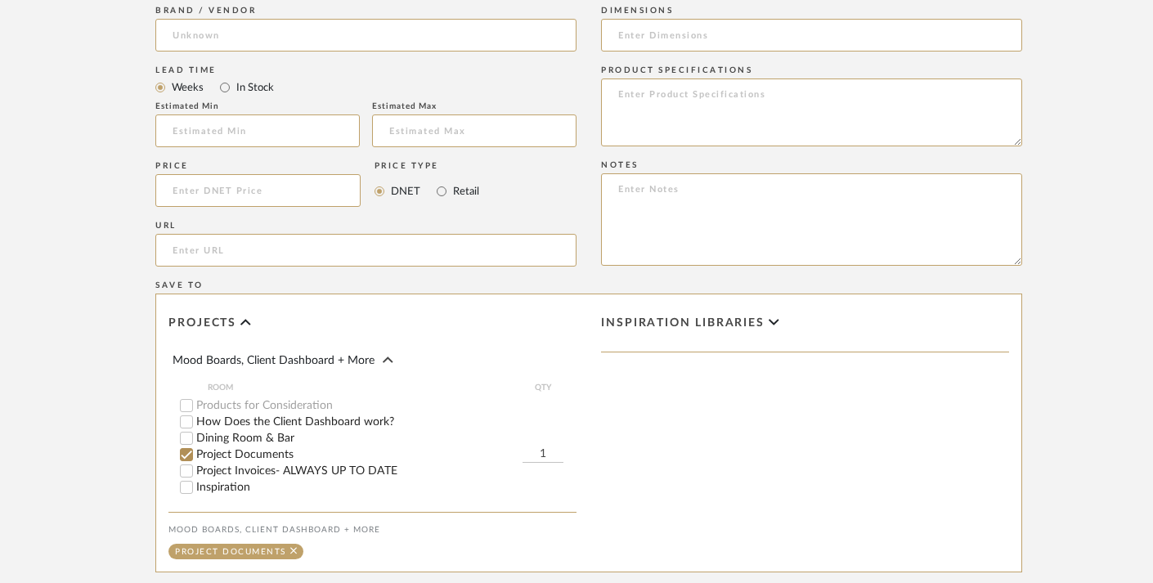
click at [676, 315] on div "Inspiration libraries" at bounding box center [805, 323] width 408 height 25
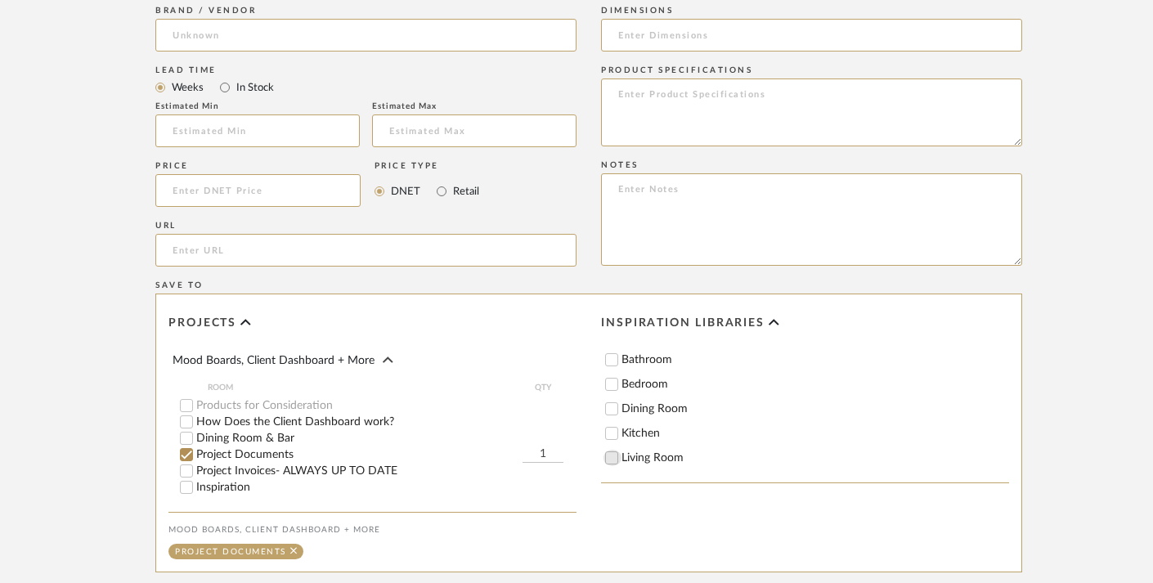
click at [620, 457] on div at bounding box center [612, 458] width 16 height 16
checkbox input "true"
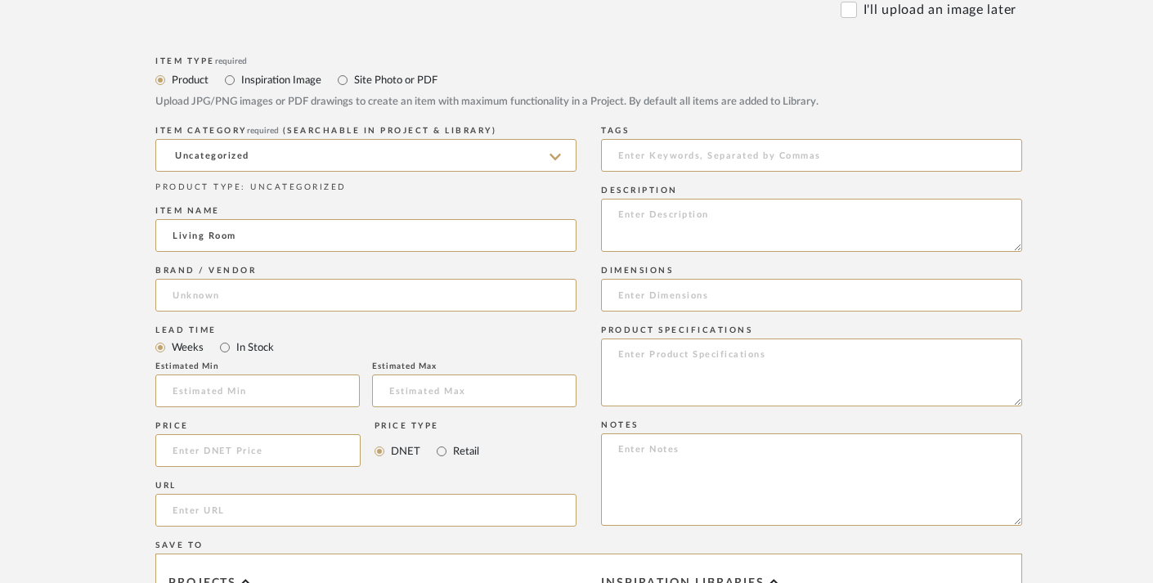
scroll to position [710, 0]
click at [658, 159] on input at bounding box center [811, 153] width 421 height 33
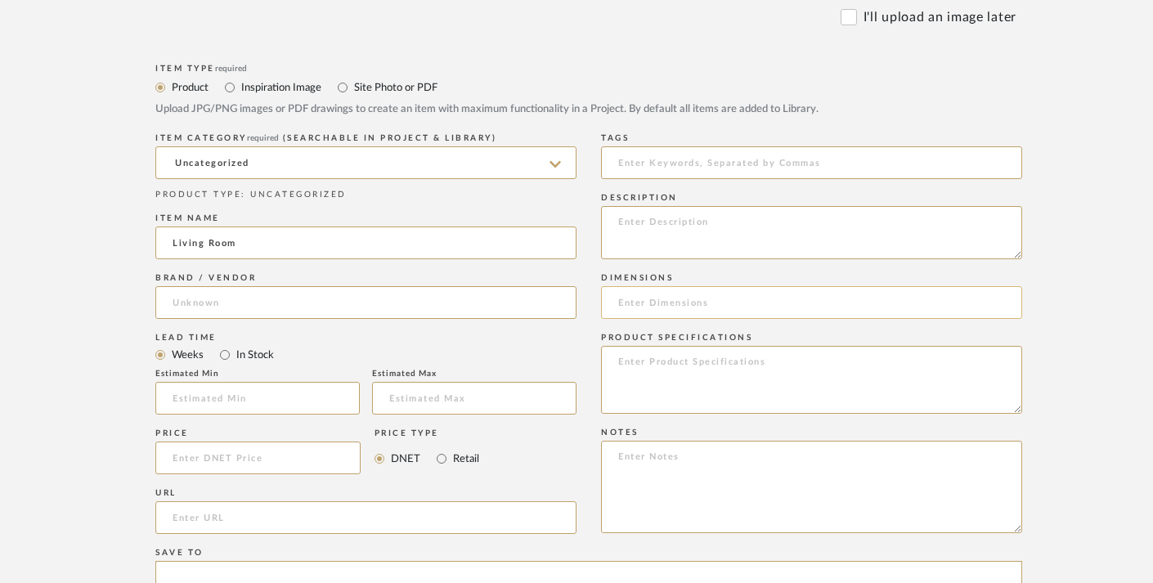
scroll to position [706, 0]
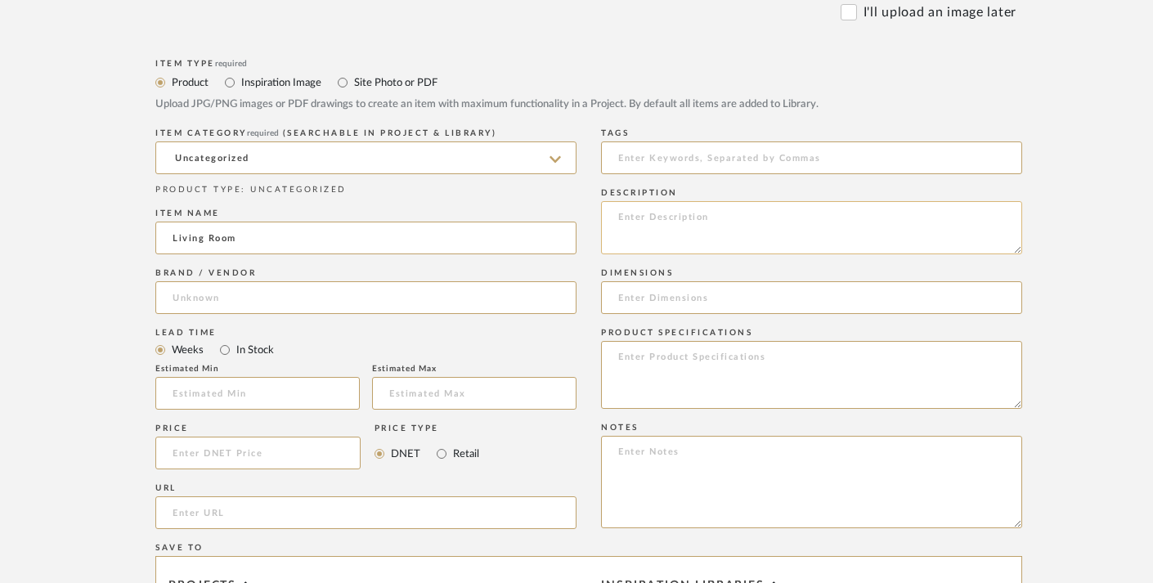
click at [681, 219] on textarea at bounding box center [811, 227] width 421 height 53
click at [695, 358] on textarea at bounding box center [810, 375] width 421 height 68
paste textarea "Here’s a polished **color-scheme description** for a living room painted in **P…"
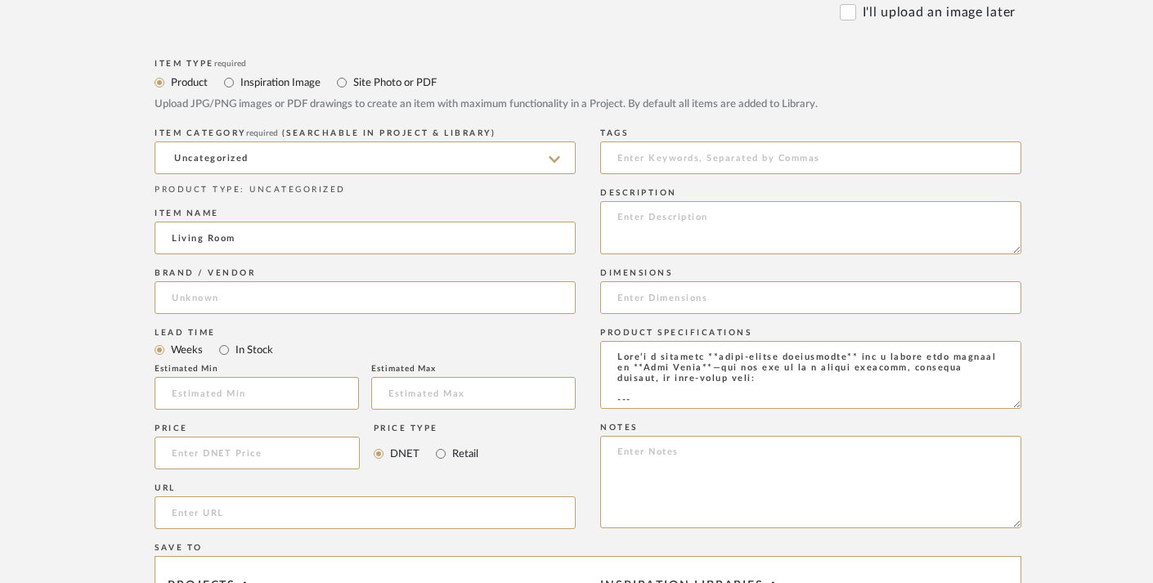
scroll to position [320, 0]
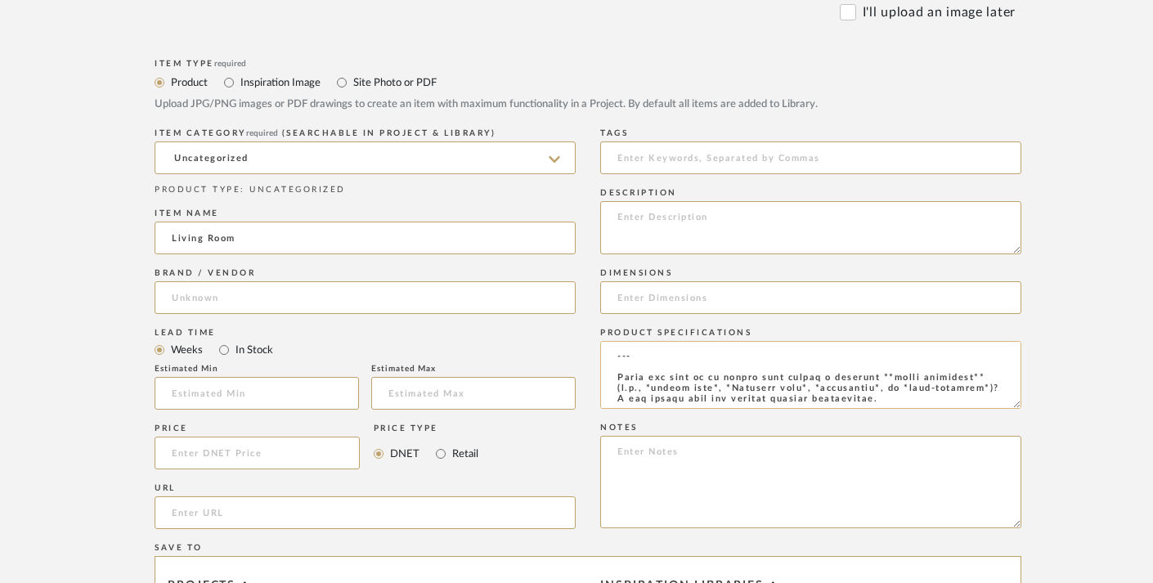
click at [883, 392] on textarea at bounding box center [810, 375] width 421 height 68
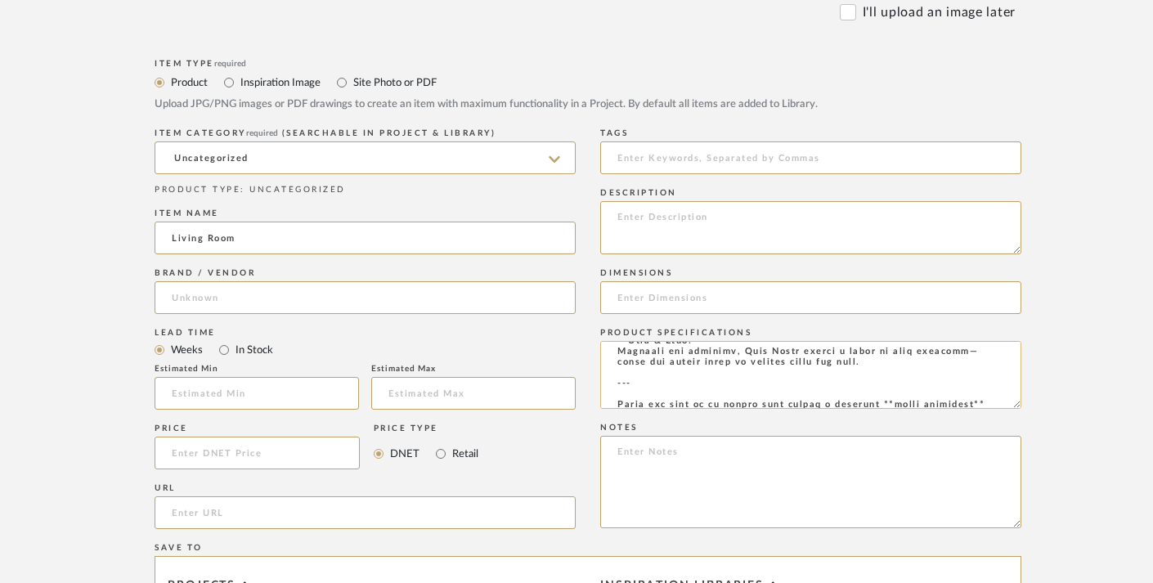
scroll to position [281, 0]
drag, startPoint x: 883, startPoint y: 392, endPoint x: 601, endPoint y: 379, distance: 282.5
click at [601, 379] on textarea at bounding box center [810, 375] width 421 height 68
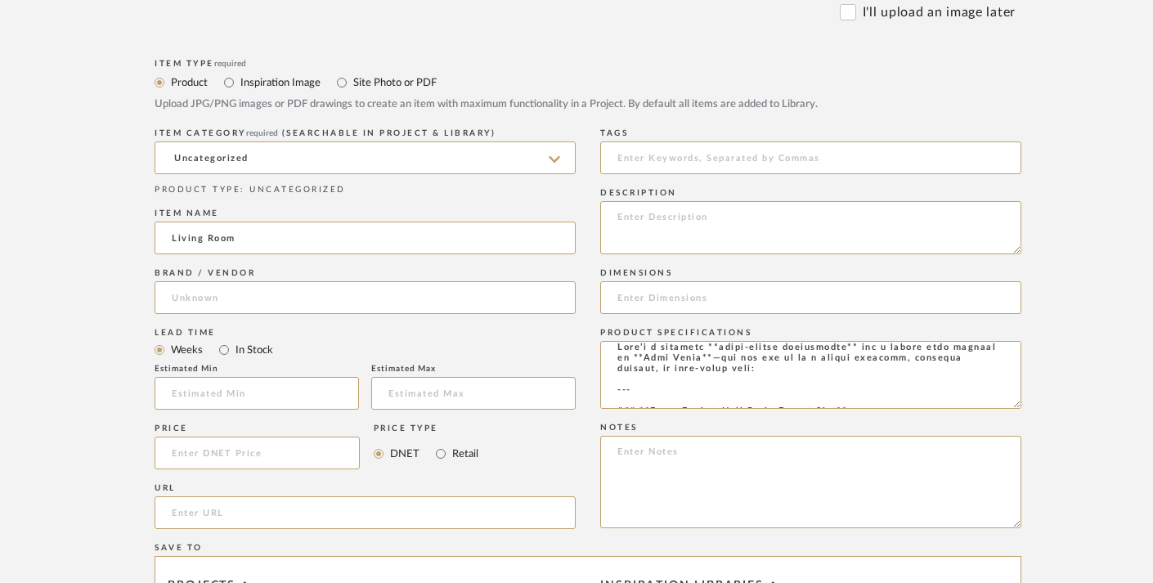
scroll to position [0, 0]
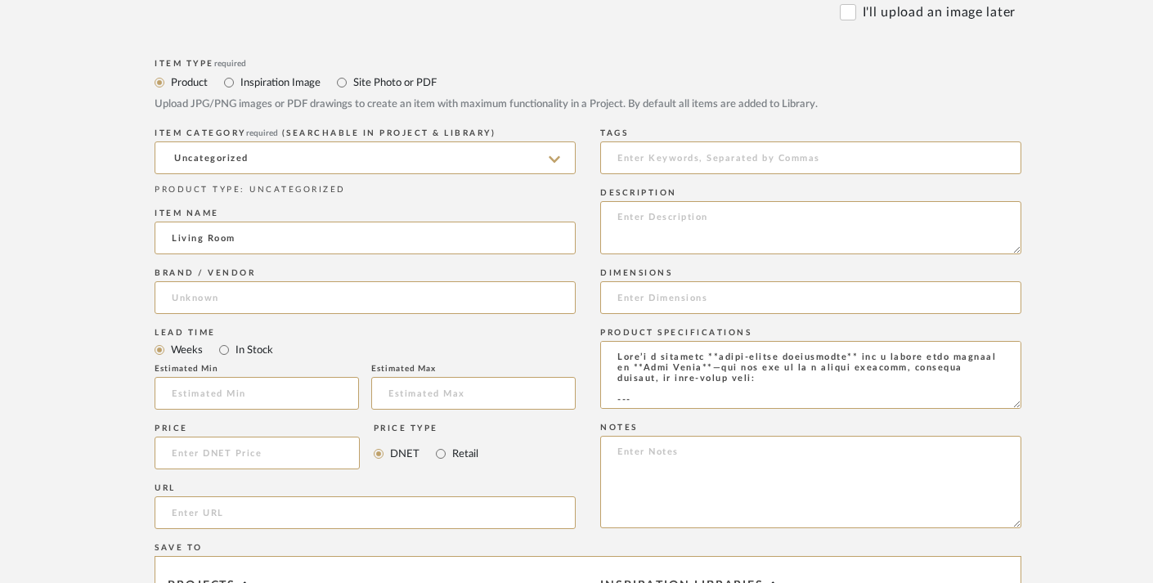
drag, startPoint x: 744, startPoint y: 368, endPoint x: 572, endPoint y: 321, distance: 178.8
click at [572, 321] on div "Item Type required Product Inspiration Image Site Photo or PDF Upload JPG/PNG i…" at bounding box center [588, 468] width 867 height 826
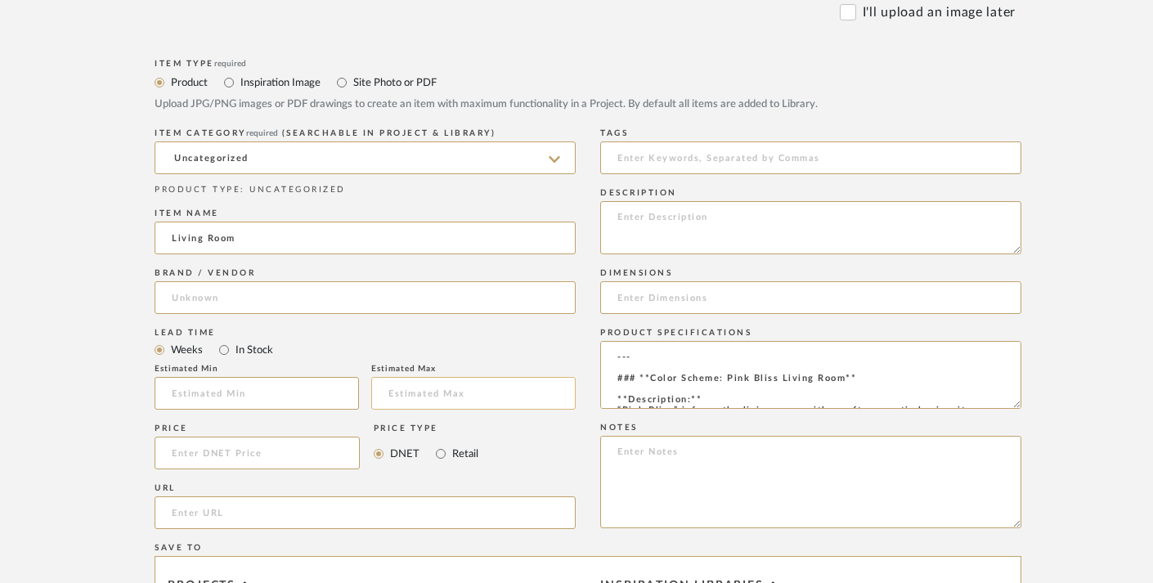
drag, startPoint x: 650, startPoint y: 378, endPoint x: 573, endPoint y: 378, distance: 76.9
click at [573, 378] on div "Item Type required Product Inspiration Image Site Photo or PDF Upload JPG/PNG i…" at bounding box center [588, 468] width 867 height 826
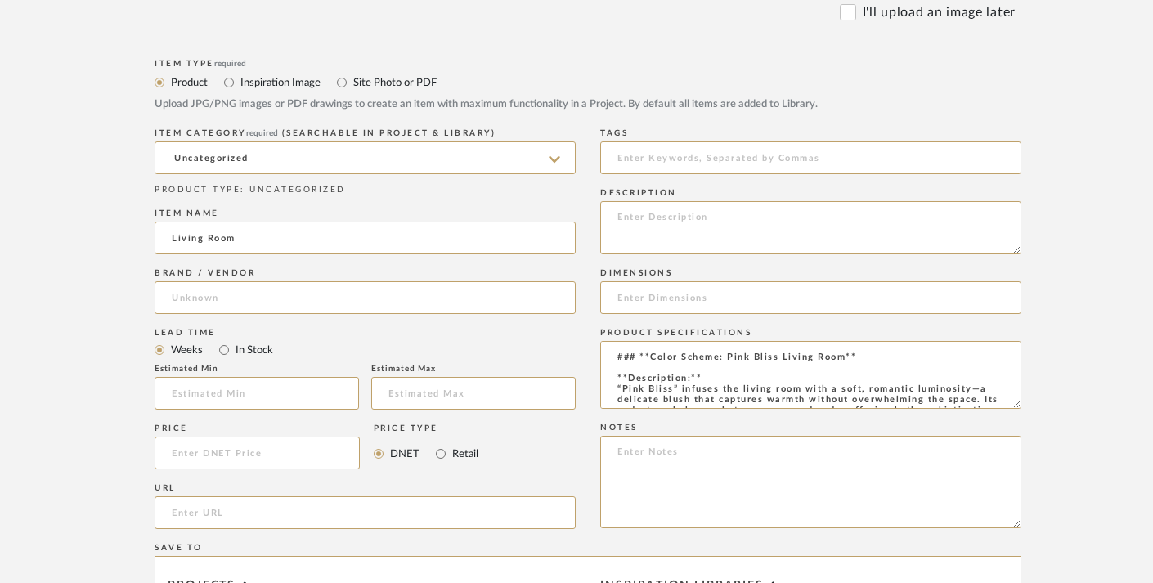
drag, startPoint x: 641, startPoint y: 396, endPoint x: 589, endPoint y: 400, distance: 52.5
click at [589, 400] on div "Item Type required Product Inspiration Image Site Photo or PDF Upload JPG/PNG i…" at bounding box center [588, 468] width 867 height 826
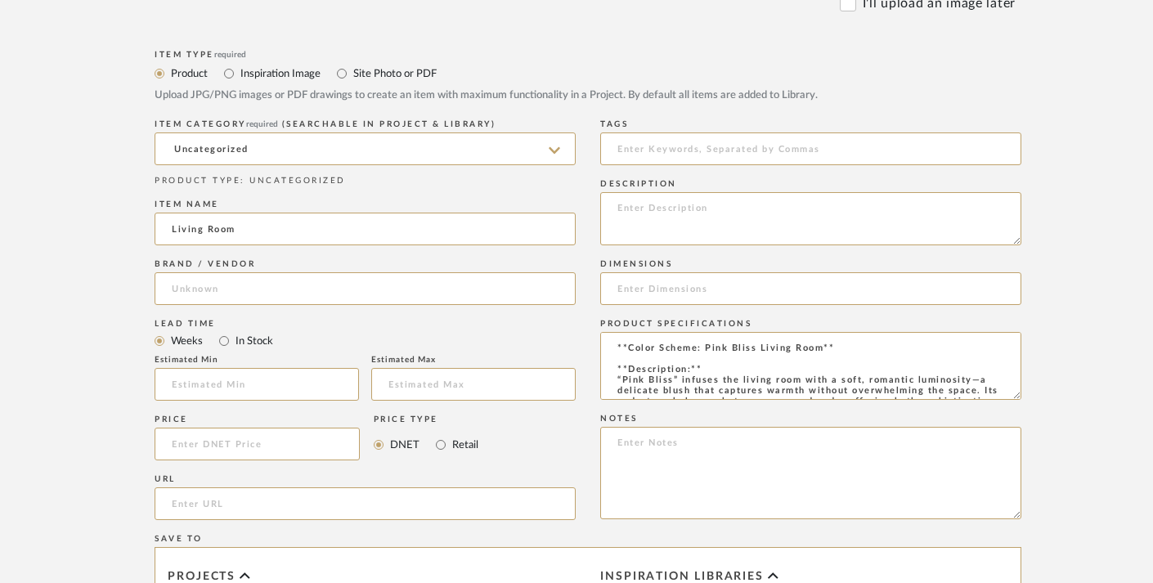
scroll to position [717, 1]
click at [880, 378] on textarea "**Color Scheme: Pink Bliss Living Room** **Description:** “Pink Bliss” infuses …" at bounding box center [810, 364] width 421 height 68
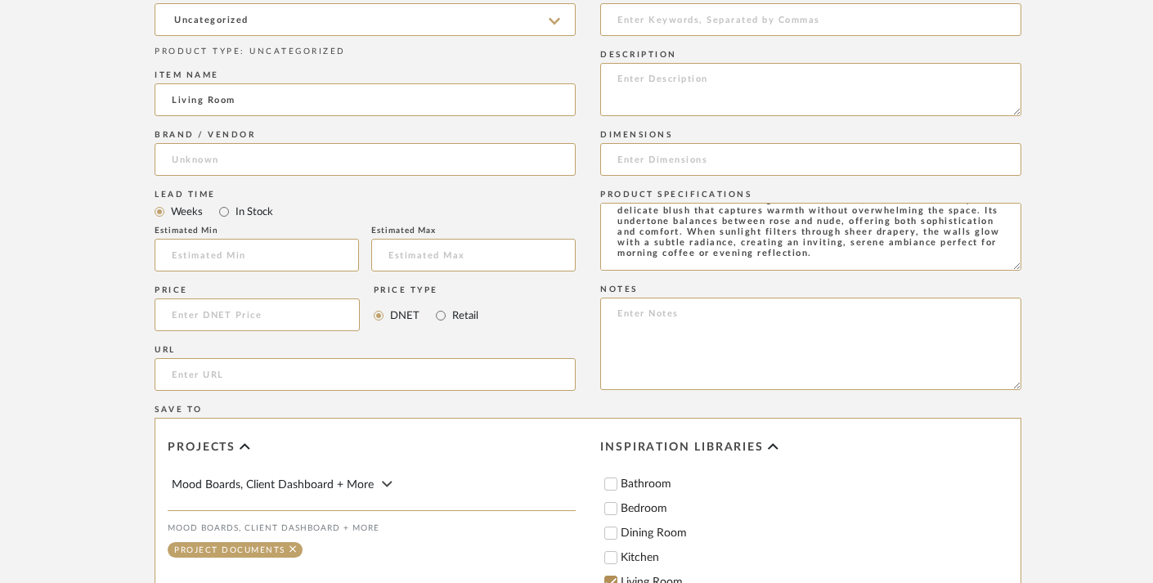
scroll to position [0, 0]
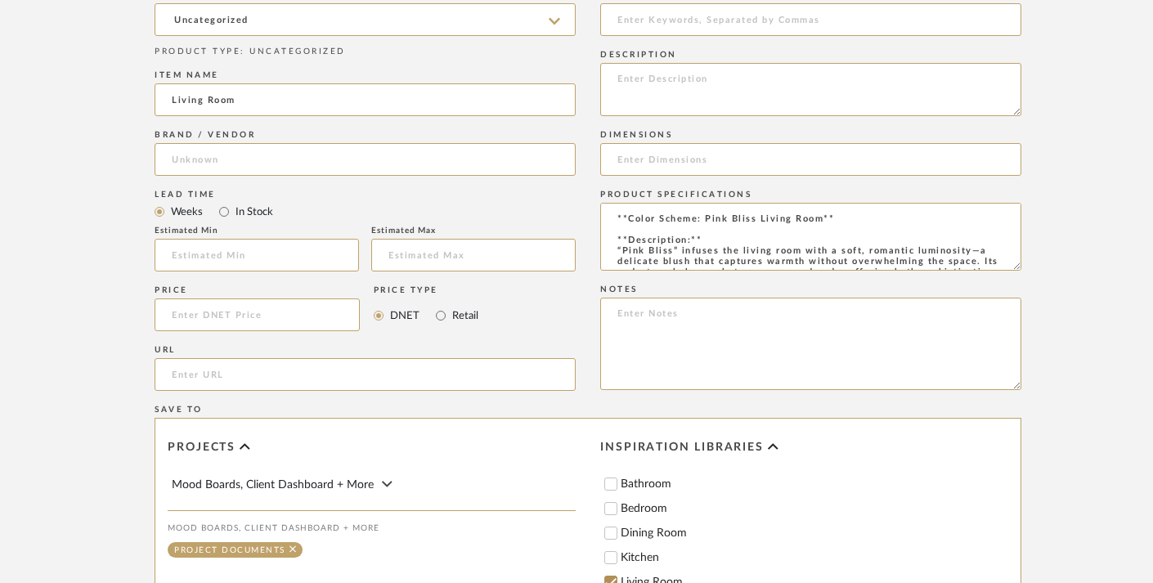
drag, startPoint x: 883, startPoint y: 249, endPoint x: 536, endPoint y: 136, distance: 365.0
click at [536, 137] on div "Item Type required Product Inspiration Image Site Photo or PDF Upload JPG/PNG i…" at bounding box center [588, 330] width 867 height 826
type textarea "**Color Scheme: Pink Bliss Living Room** **Description:** “Pink Bliss” infuses …"
click at [657, 93] on textarea at bounding box center [810, 89] width 421 height 53
paste textarea "**Color Scheme: Pink Bliss Living Room** **Description:** “Pink Bliss” infuses …"
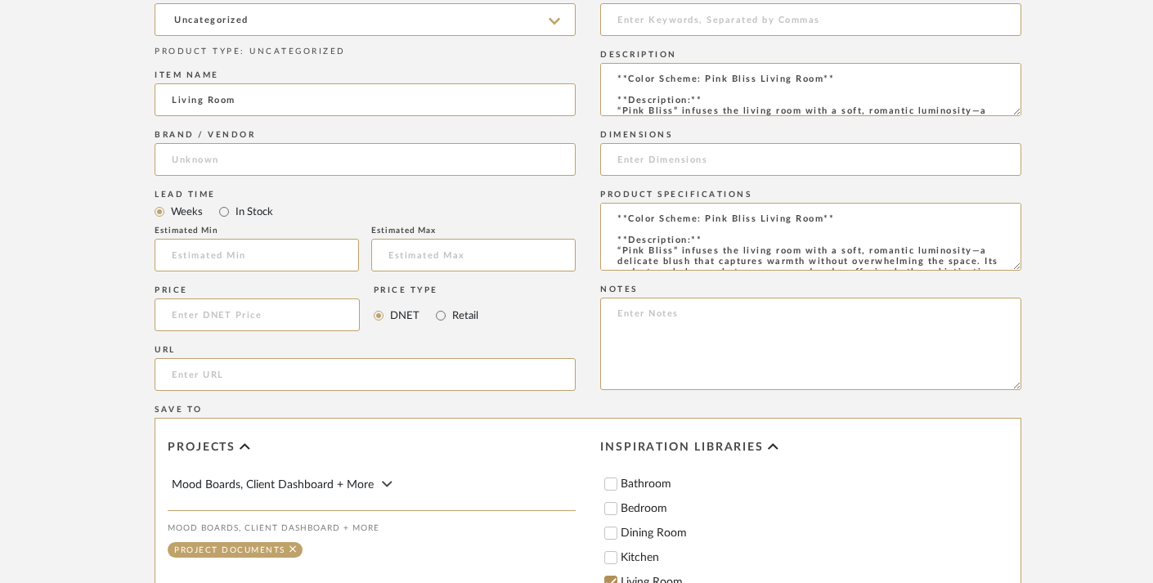
scroll to position [239, 0]
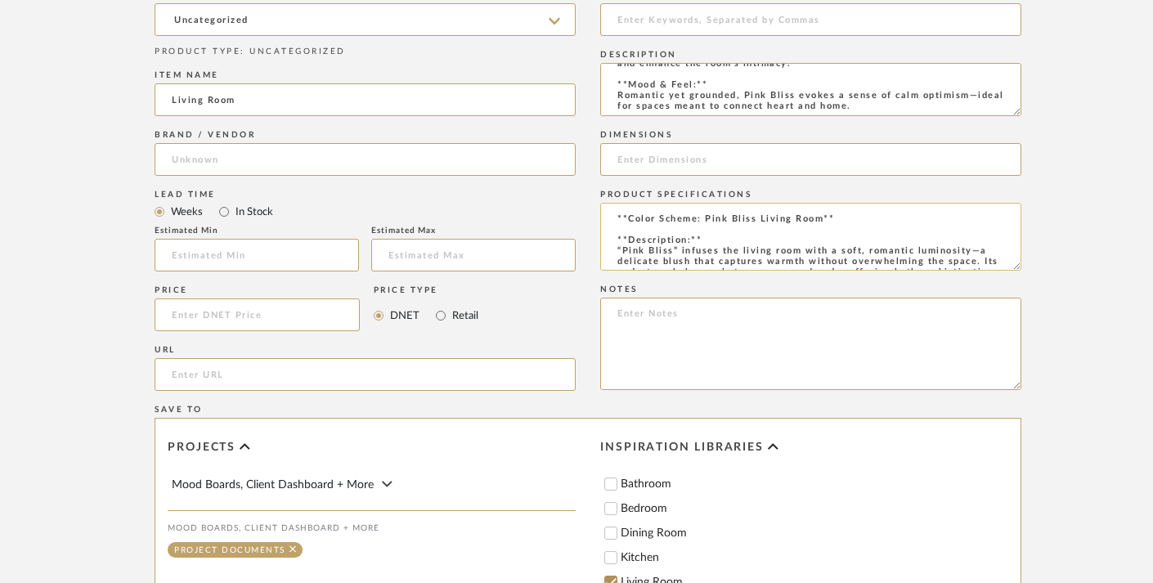
type textarea "**Color Scheme: Pink Bliss Living Room** **Description:** “Pink Bliss” infuses …"
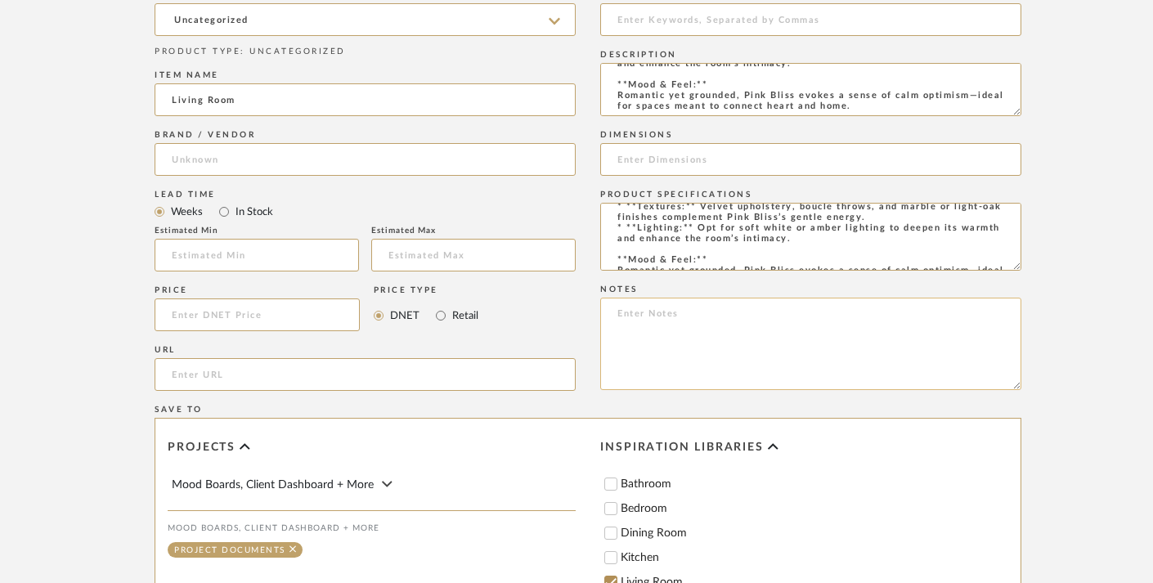
scroll to position [182, 0]
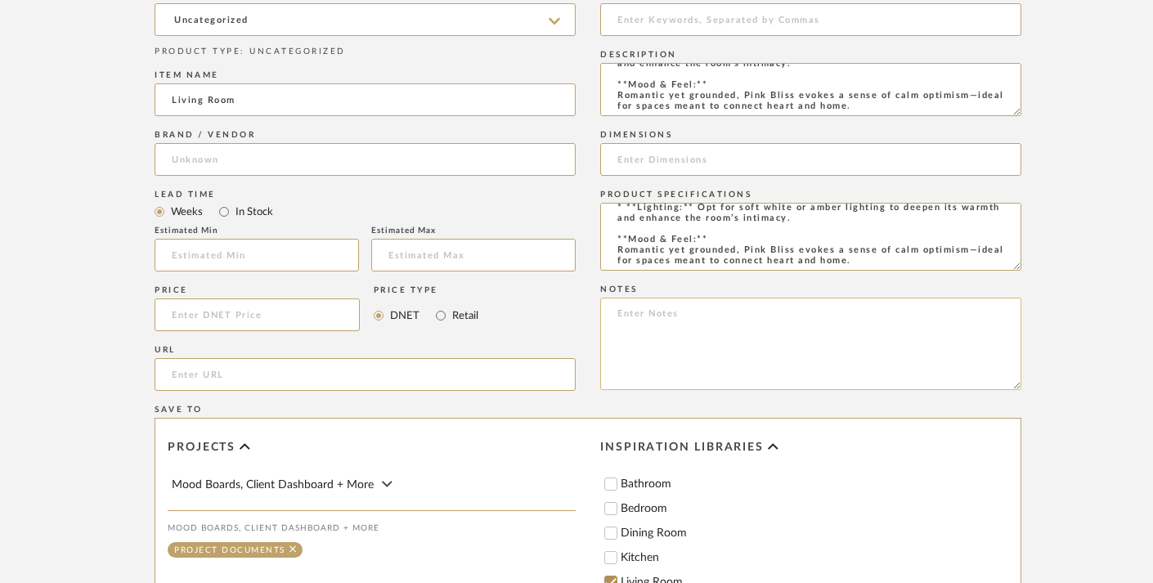
drag, startPoint x: 617, startPoint y: 219, endPoint x: 849, endPoint y: 315, distance: 251.2
click at [849, 315] on div "Tags Description **Color Scheme: Pink Bliss Living Room** **Description:** “Pin…" at bounding box center [810, 193] width 421 height 415
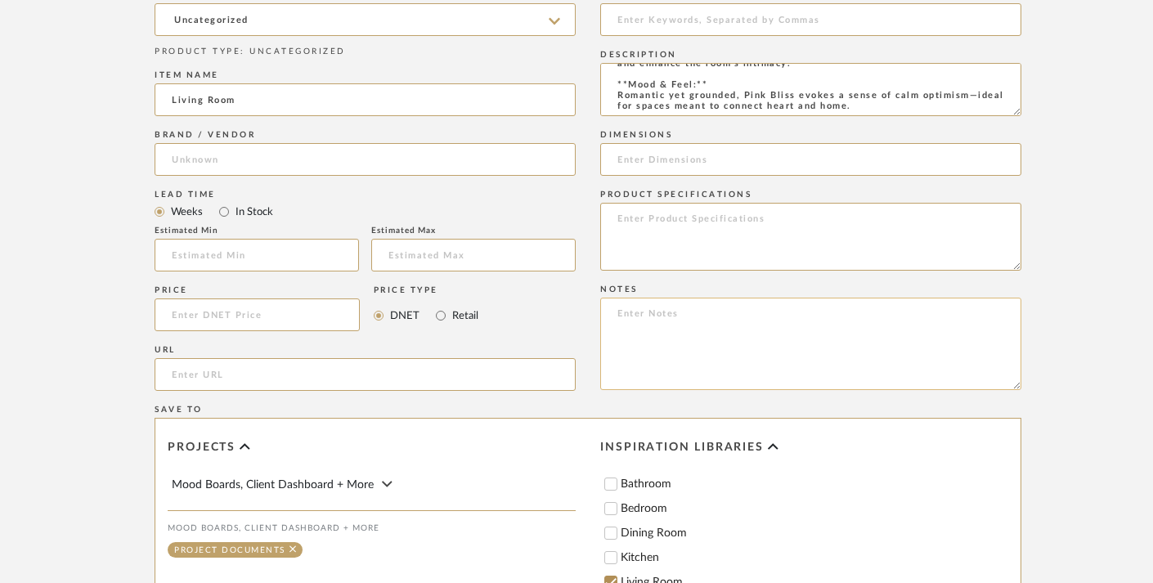
scroll to position [0, 0]
click at [666, 236] on textarea at bounding box center [810, 237] width 421 height 68
paste textarea "A soft shade of pink as sheer and delicate as the finest chiffon."
type textarea "A soft shade of pink as sheer and delicate as the finest chiffon."
click at [474, 374] on input "url" at bounding box center [365, 374] width 421 height 33
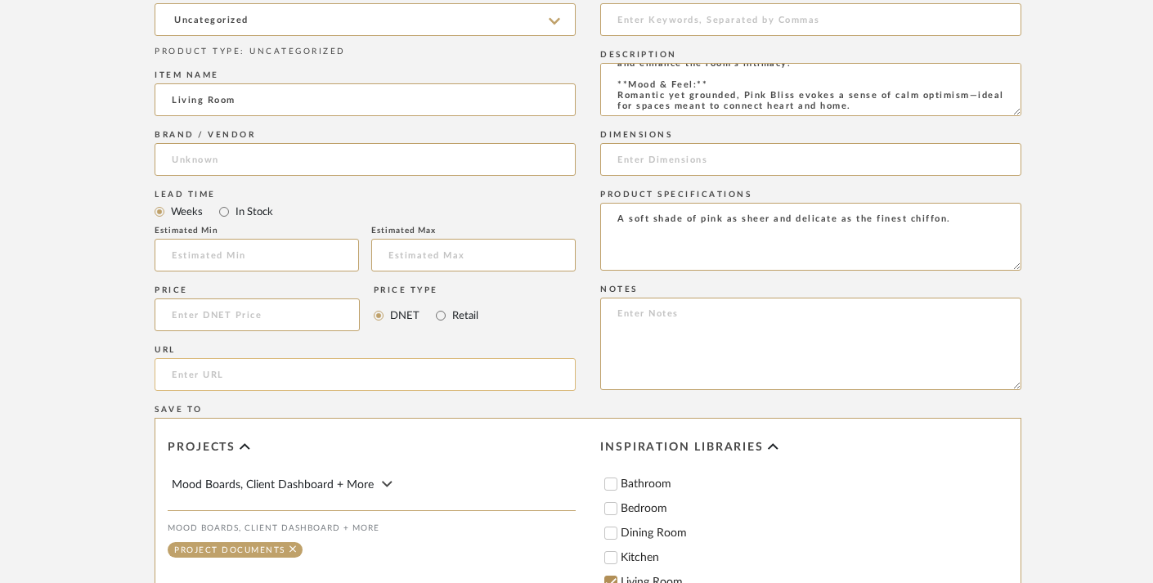
click at [278, 375] on input "url" at bounding box center [365, 374] width 421 height 33
paste input "https://www.benjaminmoore.com/en-us/paint-colors/shared-list/80d0e6c1-f25f-47ff…"
type input "https://www.benjaminmoore.com/en-us/paint-colors/shared-list/80d0e6c1-f25f-47ff…"
click at [263, 317] on input at bounding box center [257, 315] width 205 height 33
click at [222, 213] on input "In Stock" at bounding box center [224, 212] width 20 height 20
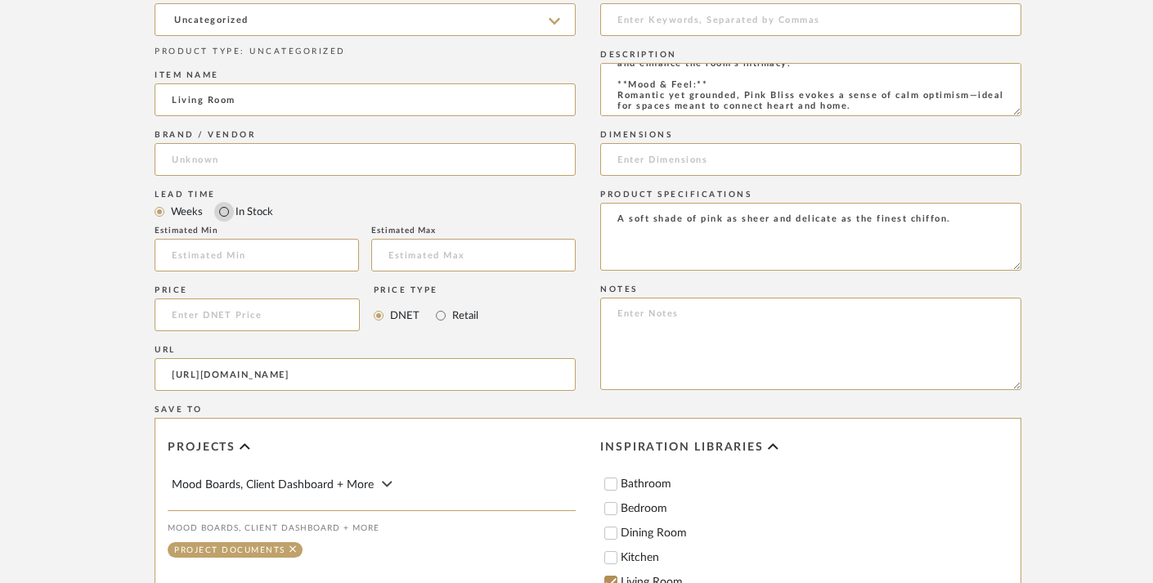
radio input "true"
click at [197, 318] on input at bounding box center [257, 315] width 205 height 33
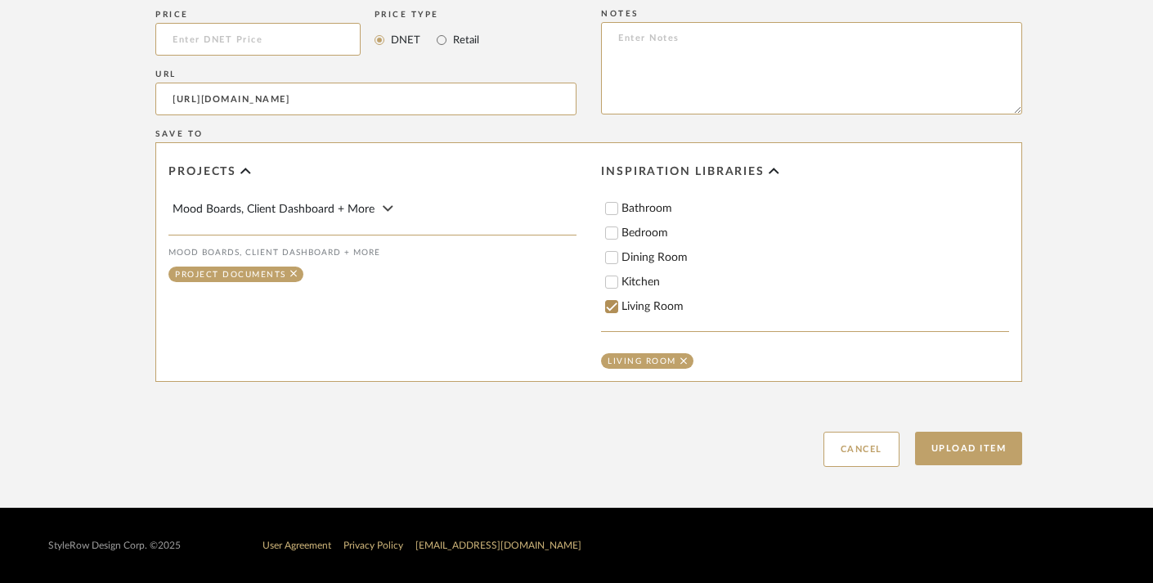
scroll to position [1121, 0]
click at [981, 451] on button "Upload Item" at bounding box center [969, 449] width 108 height 34
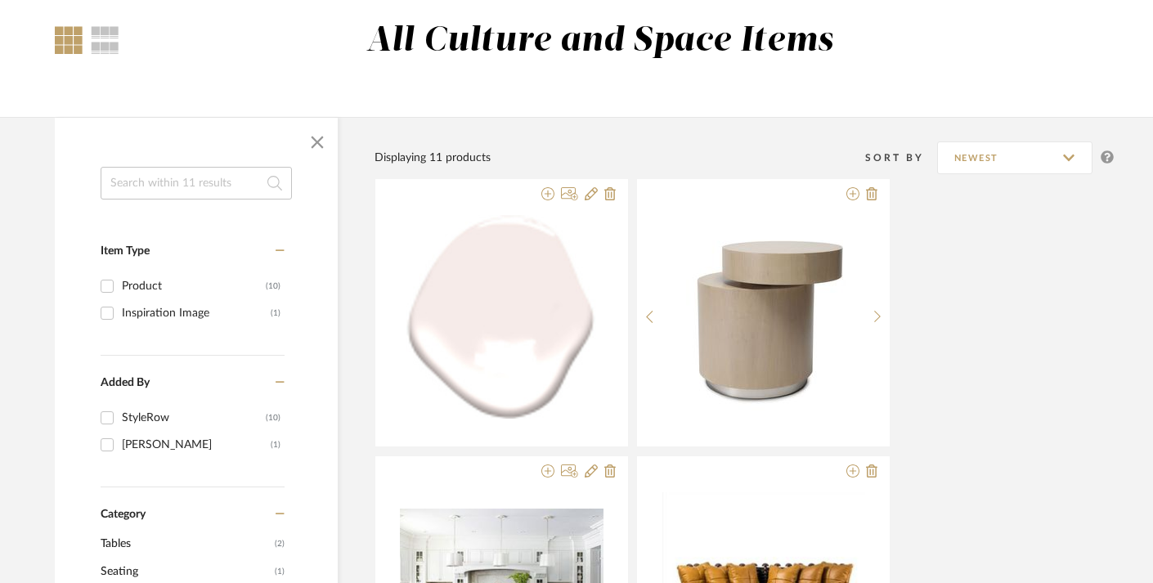
scroll to position [134, 7]
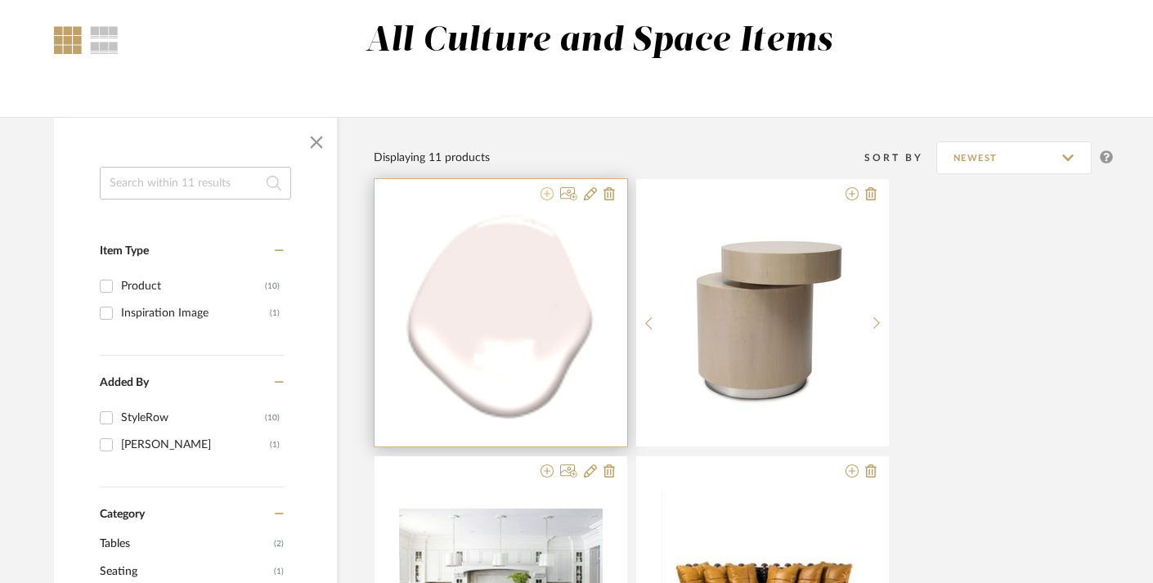
click at [549, 194] on icon at bounding box center [547, 193] width 13 height 13
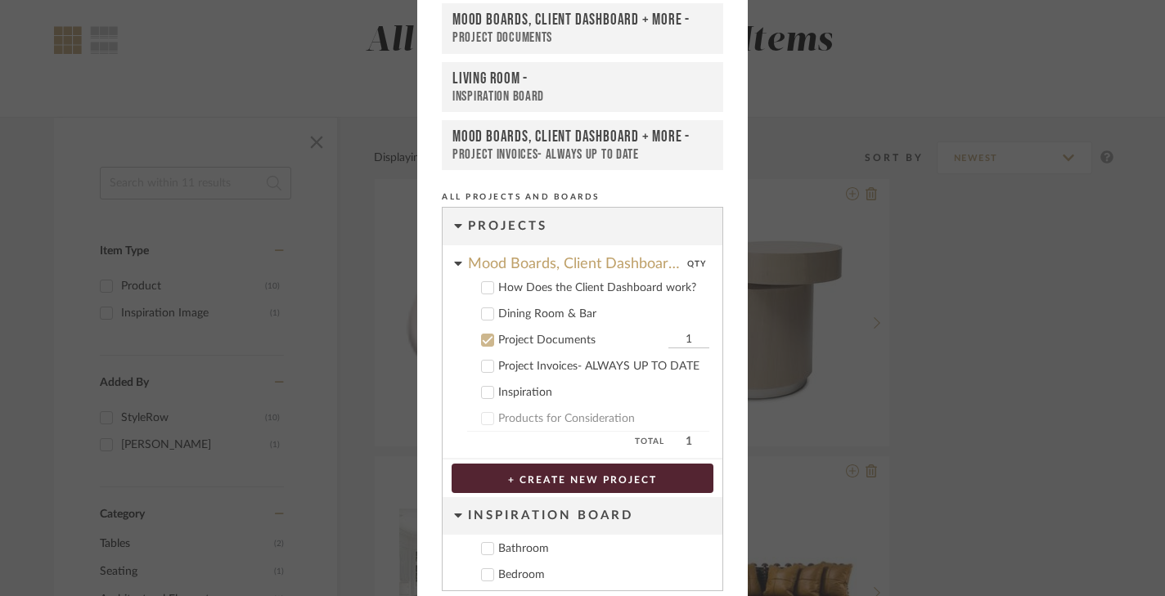
scroll to position [3, 0]
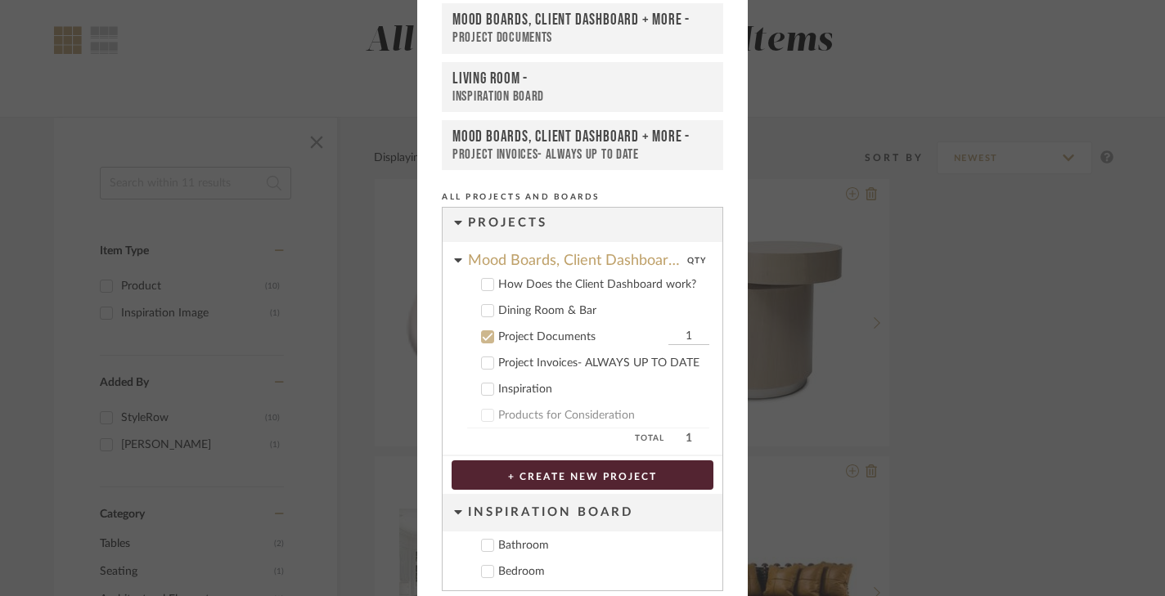
click at [520, 261] on div "Mood Boards, Client Dashboard + More" at bounding box center [577, 256] width 219 height 29
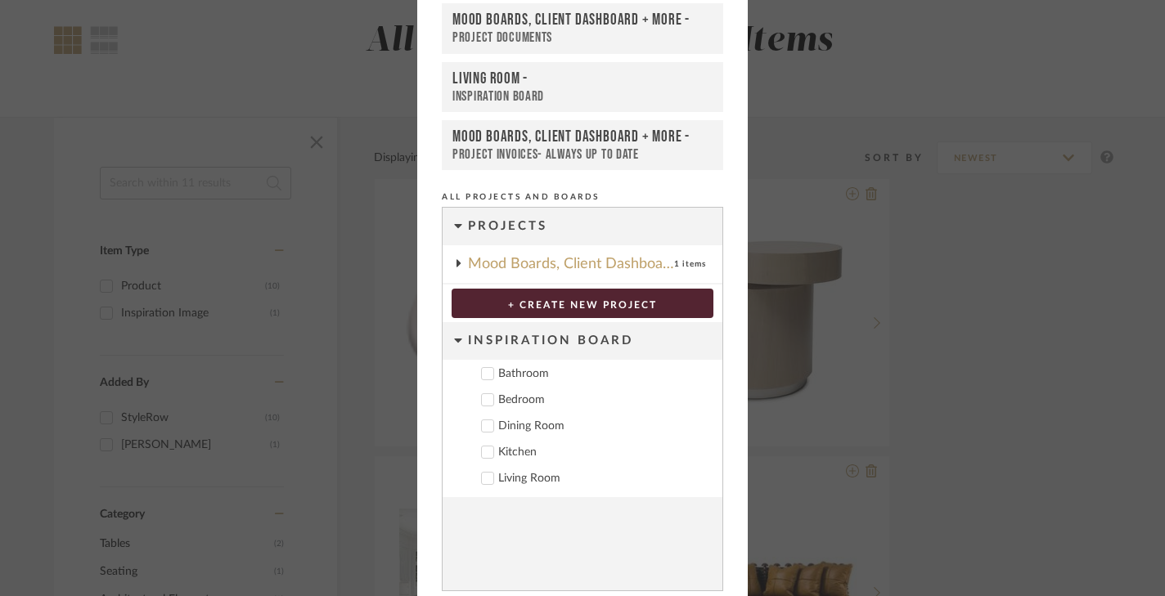
click at [520, 261] on div "Mood Boards, Client Dashboard + More" at bounding box center [571, 264] width 206 height 38
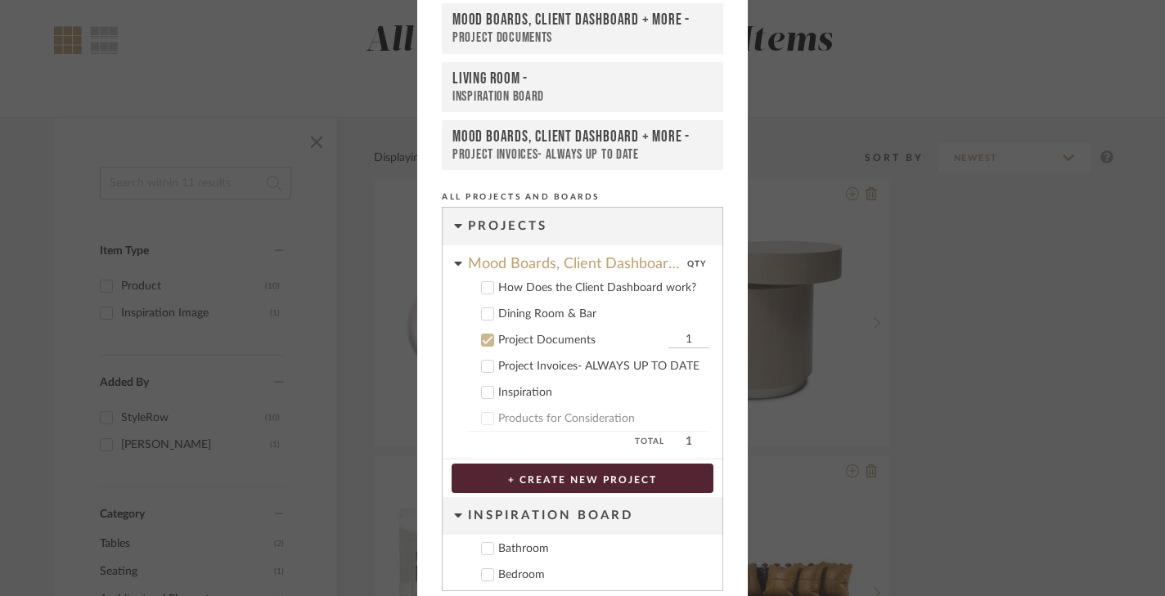
click at [485, 224] on div "Projects" at bounding box center [595, 227] width 254 height 38
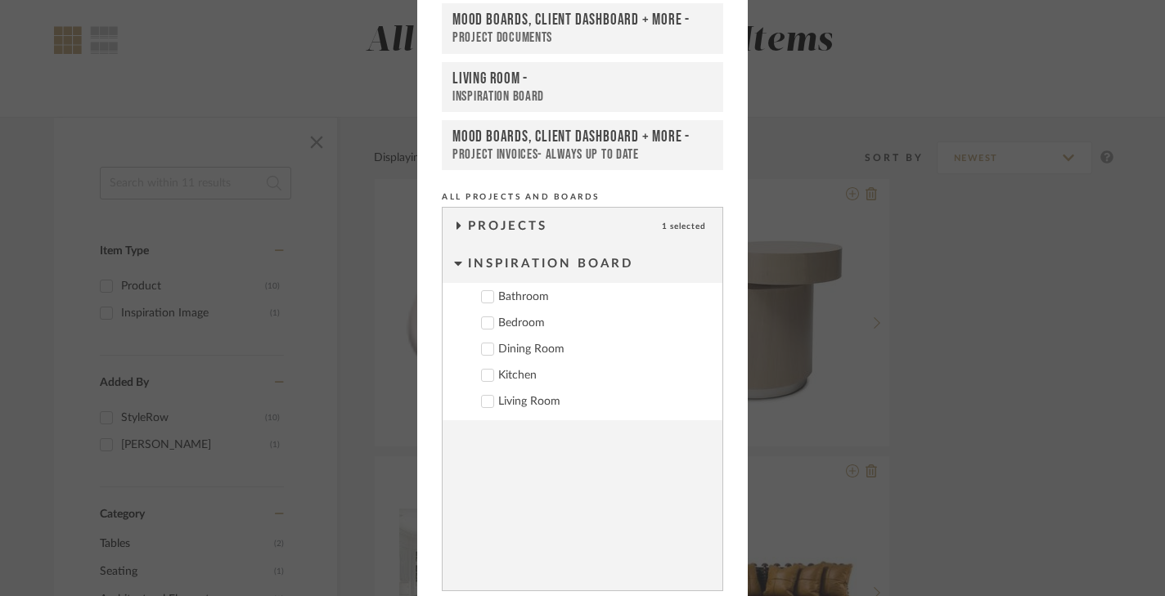
click at [485, 224] on div "Projects" at bounding box center [565, 227] width 194 height 38
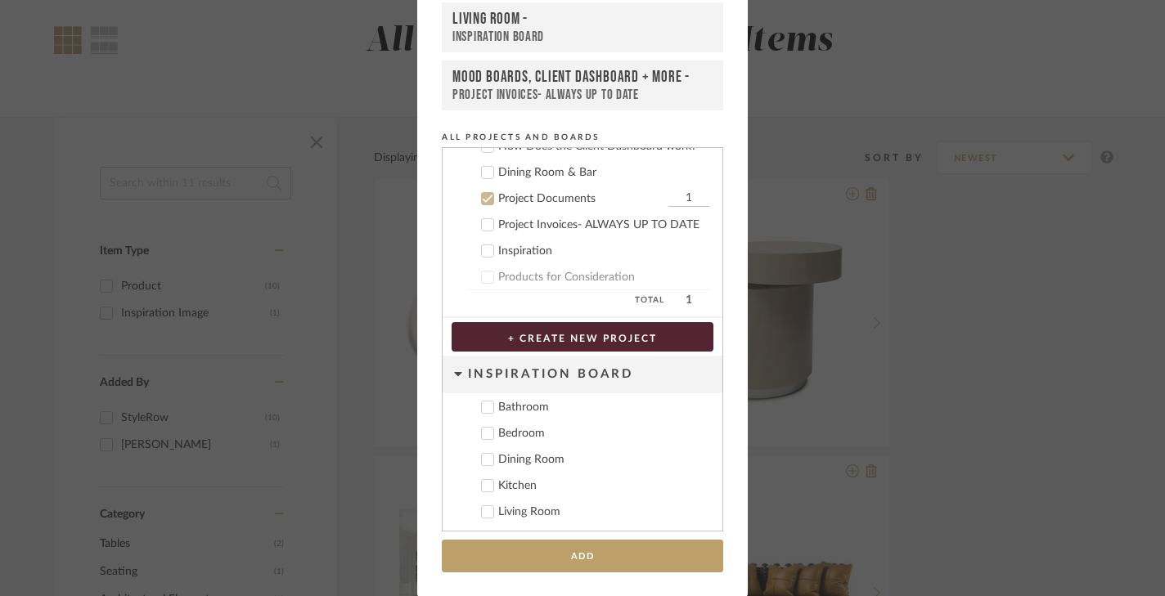
click at [517, 230] on div "Project Invoices- ALWAYS UP TO DATE" at bounding box center [603, 225] width 211 height 14
click at [518, 230] on div "Project Invoices- ALWAYS UP TO DATE" at bounding box center [581, 225] width 166 height 14
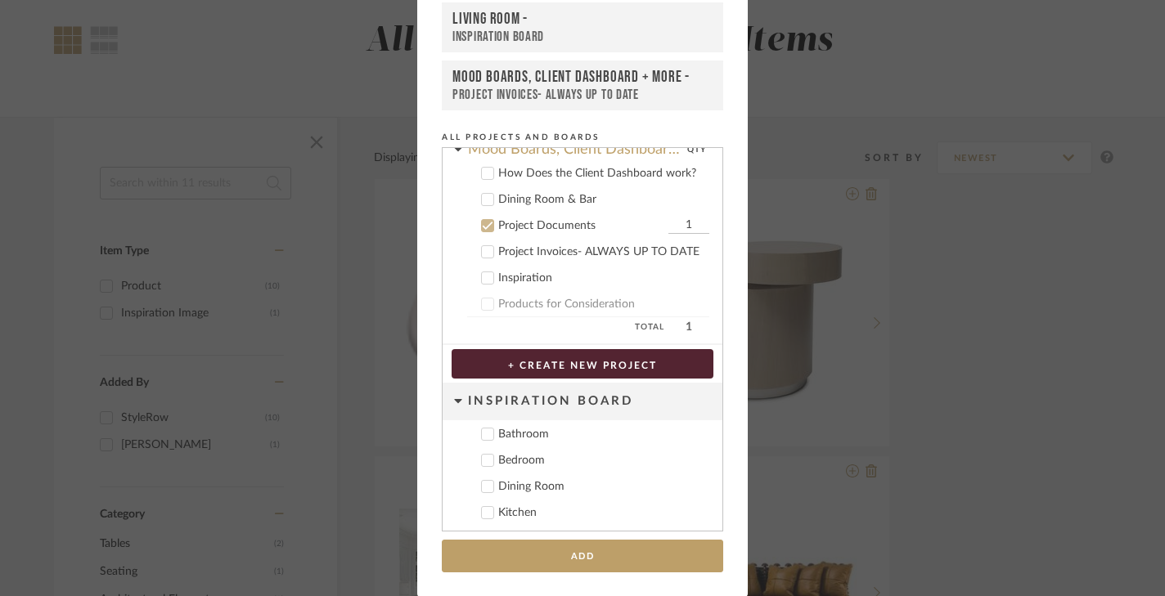
scroll to position [56, 0]
click at [629, 176] on div "How Does the Client Dashboard work?" at bounding box center [603, 172] width 211 height 14
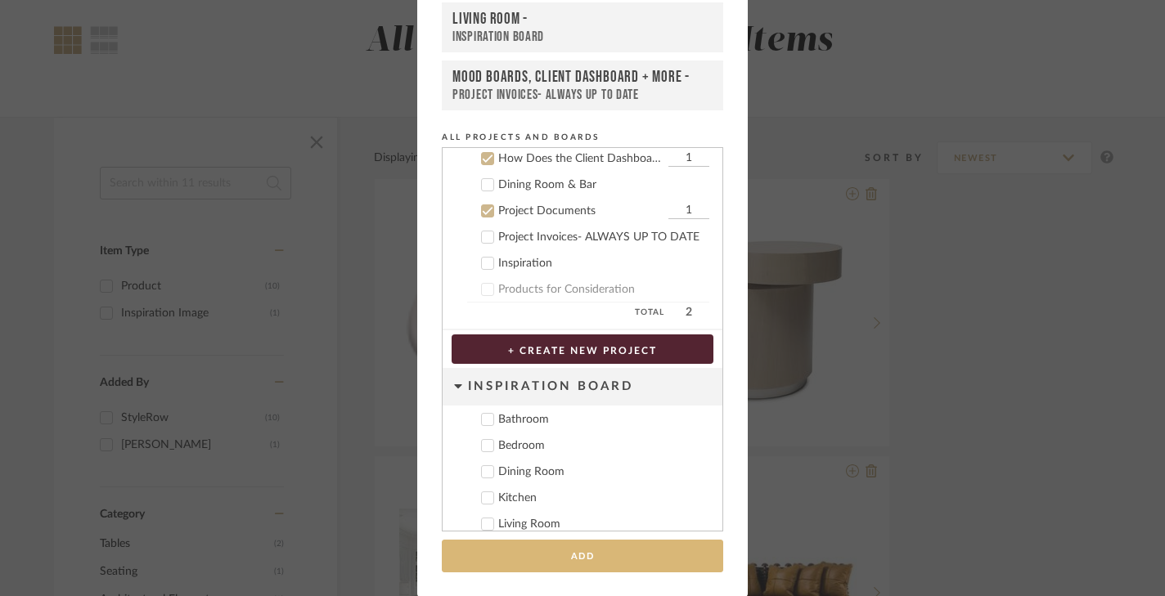
click at [659, 562] on button "Add" at bounding box center [582, 557] width 281 height 34
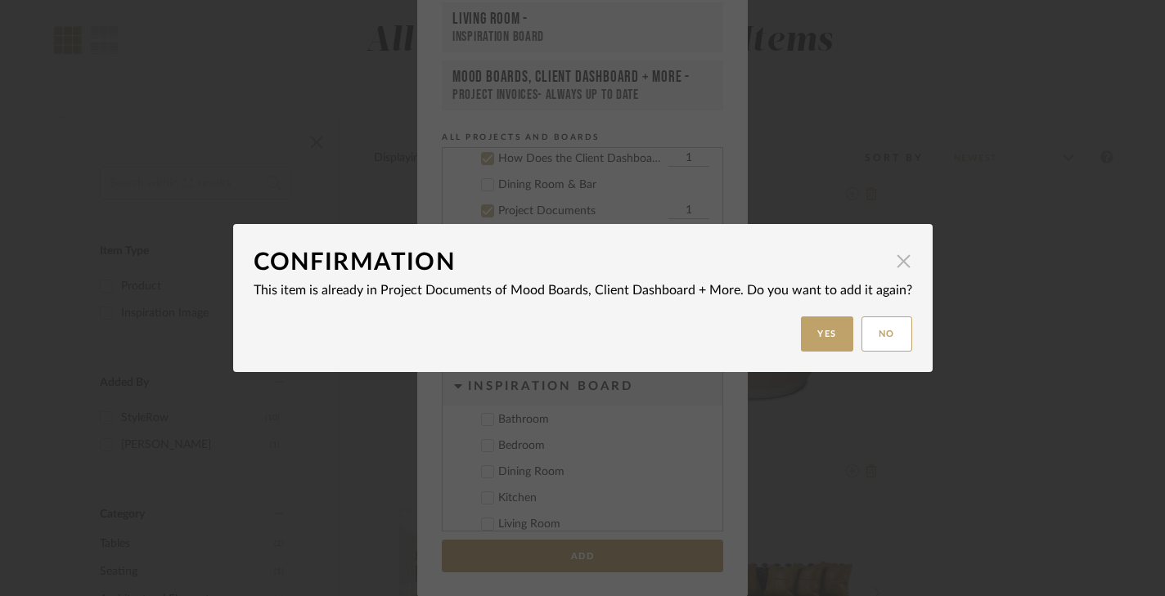
click at [896, 261] on span "button" at bounding box center [903, 261] width 33 height 33
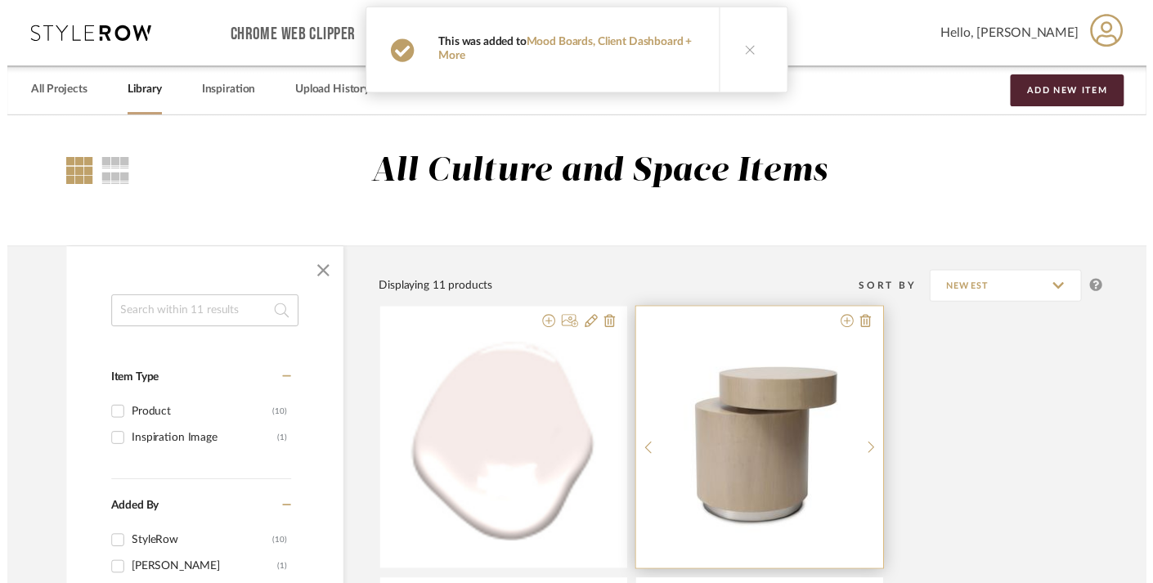
scroll to position [134, 7]
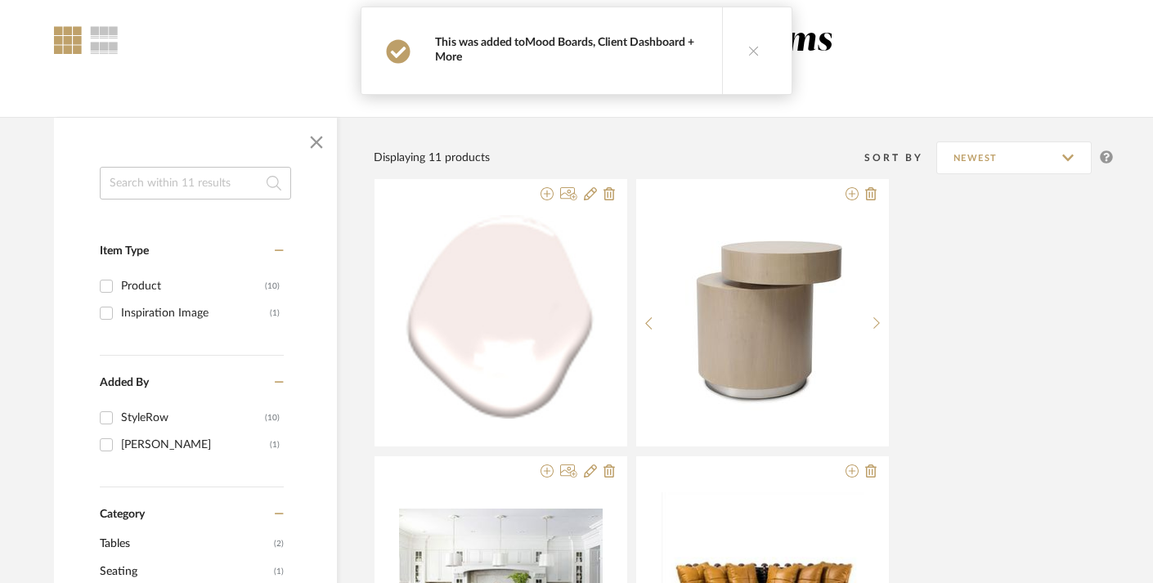
click at [636, 43] on link "Mood Boards, Client Dashboard + More" at bounding box center [564, 50] width 259 height 26
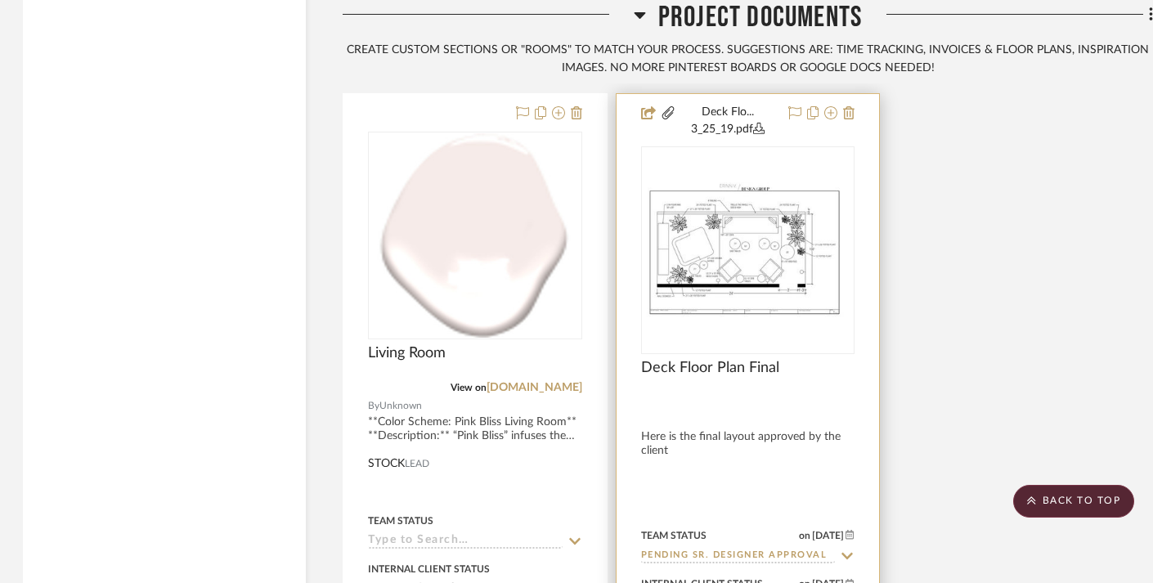
scroll to position [3640, 2]
click at [721, 270] on img "0" at bounding box center [748, 249] width 211 height 136
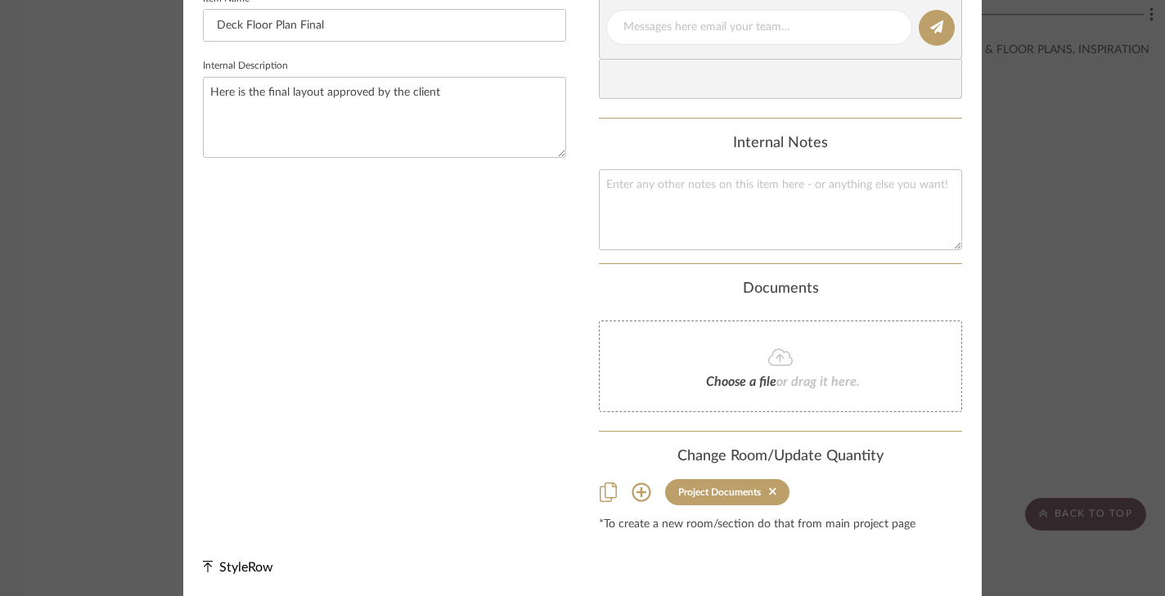
scroll to position [553, 0]
click at [1067, 251] on div "Mood Boards, Client Dashboard + More Project Documents Deck Floor Plan Final Te…" at bounding box center [582, 298] width 1165 height 596
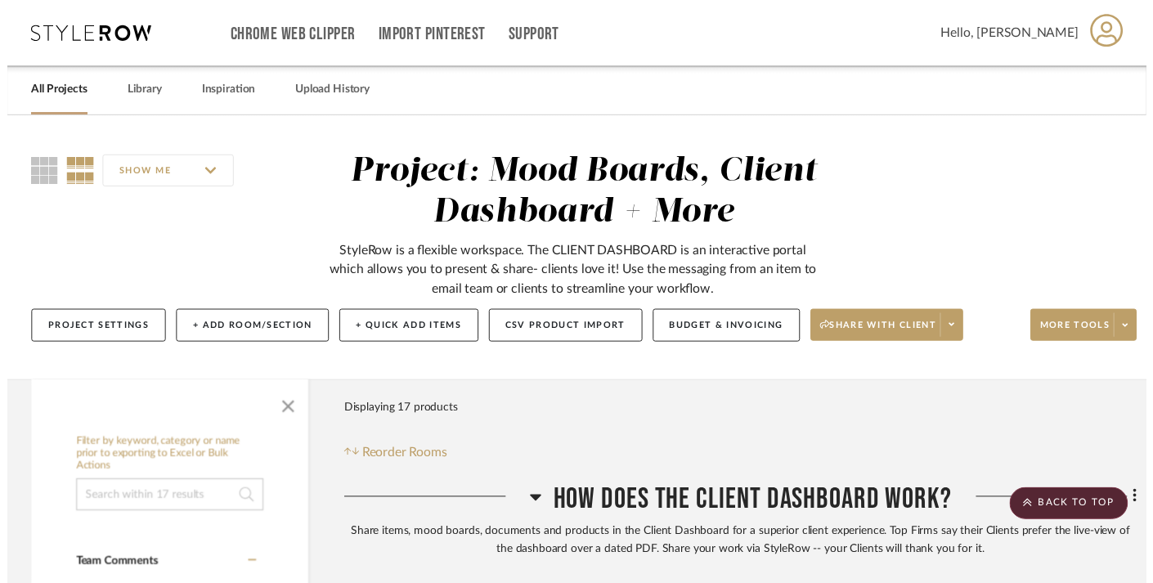
scroll to position [3640, 2]
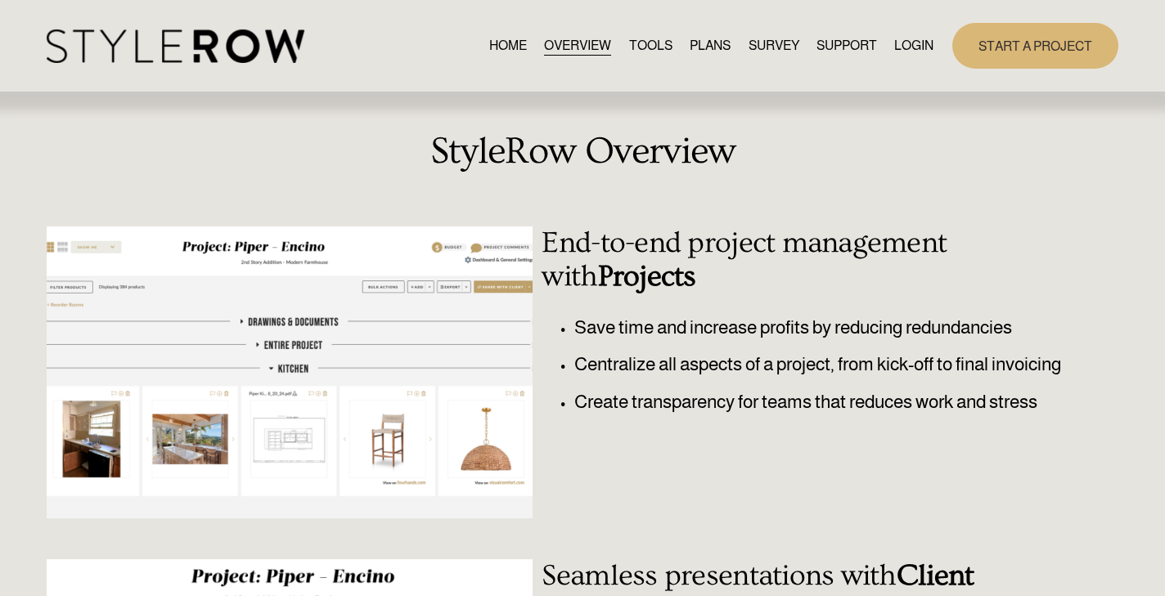
click at [664, 174] on div "StyleRow Overview" at bounding box center [582, 157] width 1071 height 55
click at [647, 43] on link "TOOLS" at bounding box center [650, 46] width 43 height 22
